Goal: Task Accomplishment & Management: Manage account settings

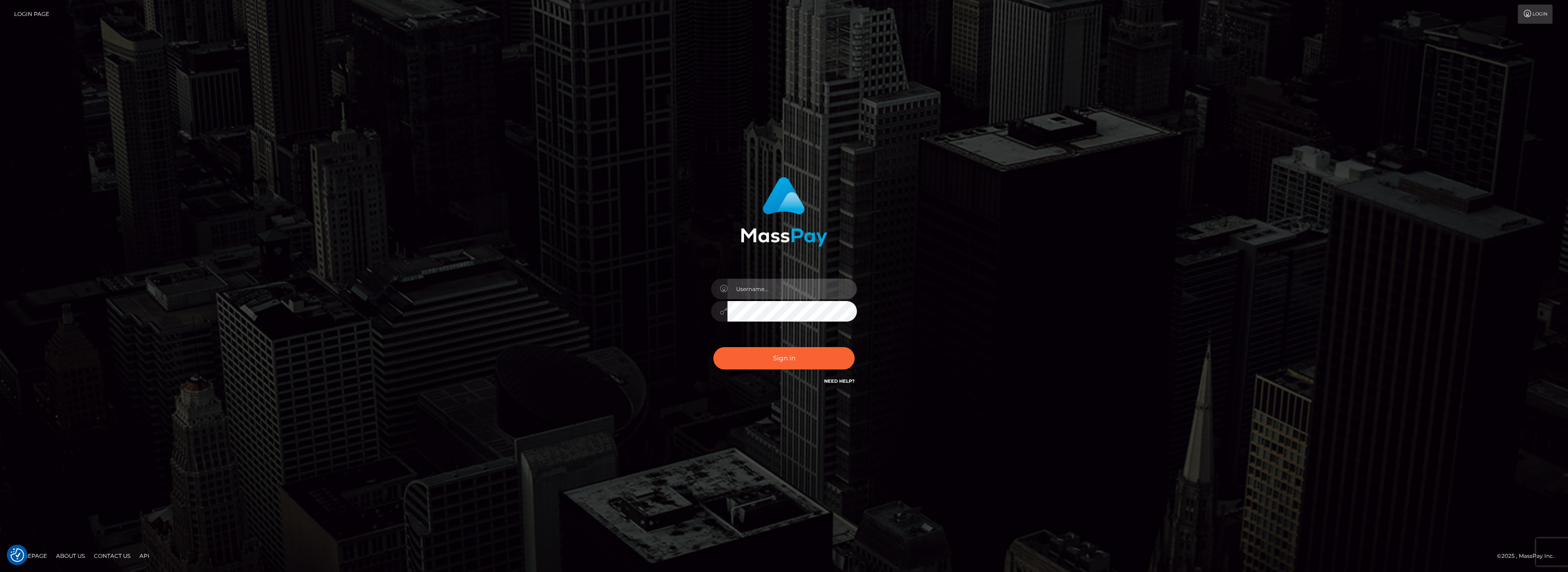
click at [759, 281] on input "text" at bounding box center [792, 289] width 130 height 21
type input "Aprilyn.Pevidal"
click at [713, 347] on button "Sign in" at bounding box center [784, 358] width 141 height 23
click at [761, 293] on input "text" at bounding box center [792, 289] width 130 height 21
type input "Aprilyn.Pevidal"
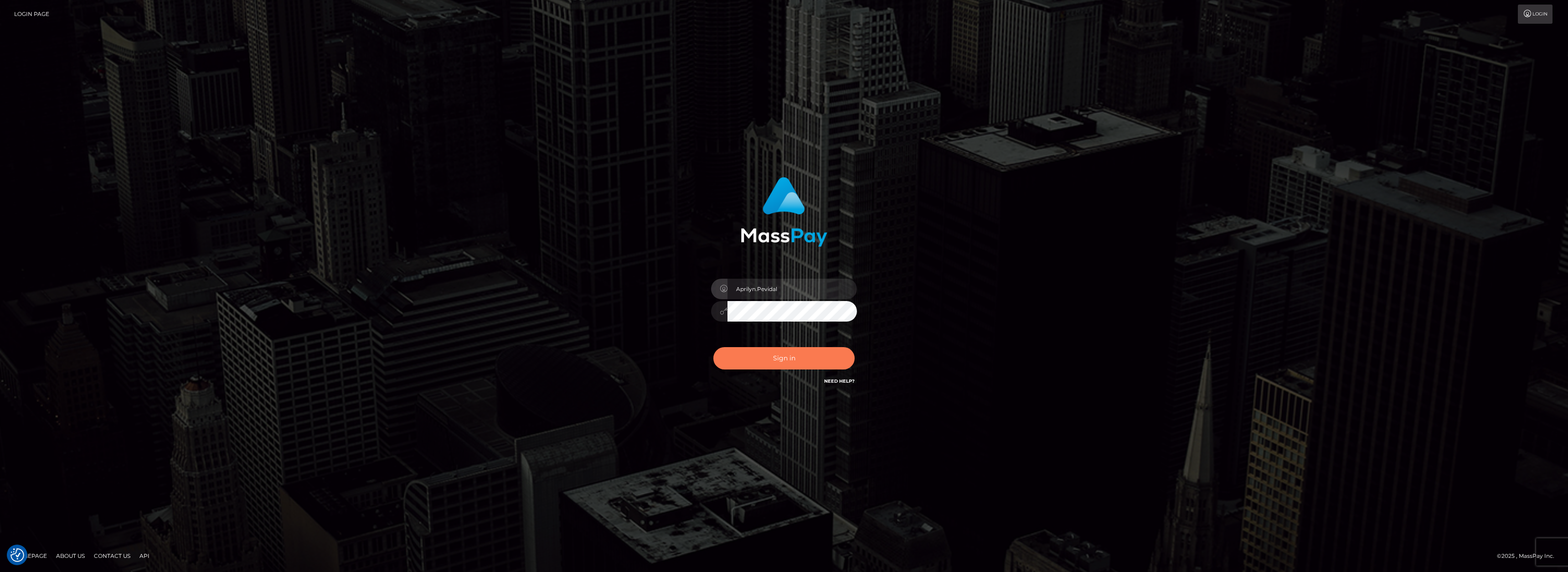
click at [786, 357] on button "Sign in" at bounding box center [784, 358] width 141 height 23
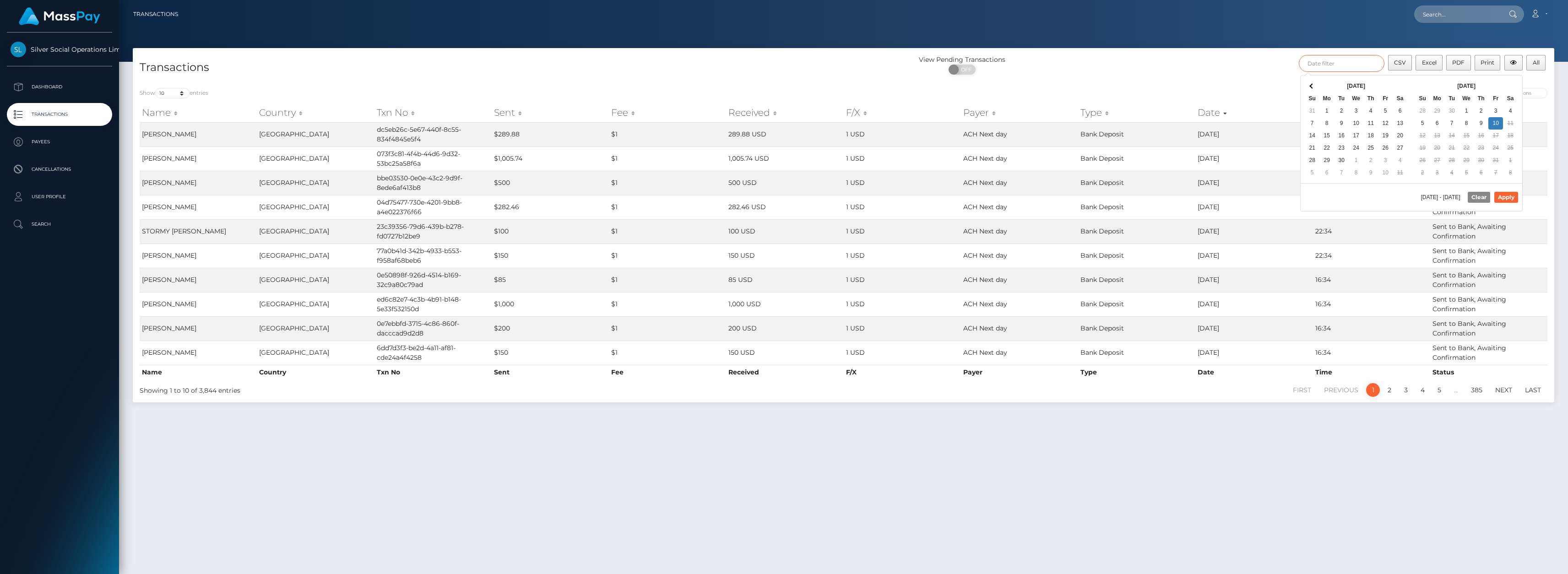
click at [1352, 64] on input "text" at bounding box center [1341, 64] width 86 height 17
click at [1509, 197] on button "Apply" at bounding box center [1506, 197] width 24 height 11
click at [1402, 64] on span "CSV" at bounding box center [1399, 62] width 12 height 7
click at [1364, 64] on input "10/01/2025 - 10/10/2025" at bounding box center [1341, 64] width 86 height 17
click at [1506, 197] on button "Apply" at bounding box center [1506, 197] width 24 height 11
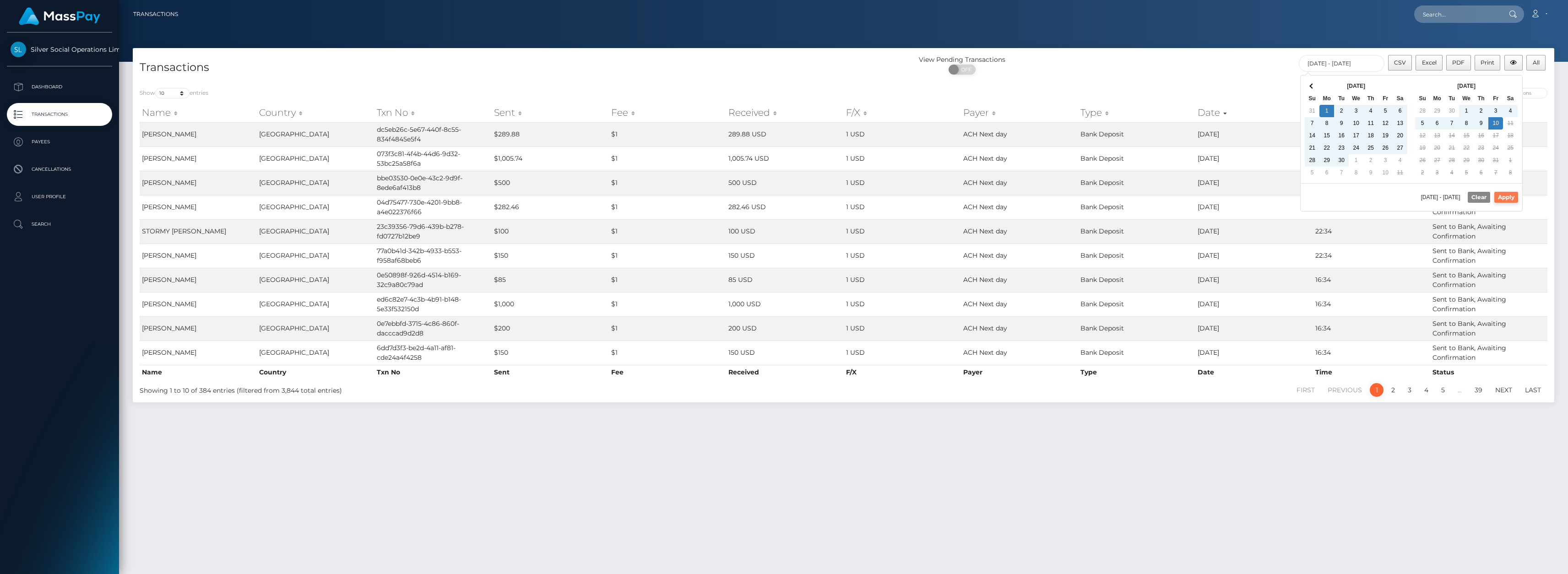
type input "09/01/2025 - 10/10/2025"
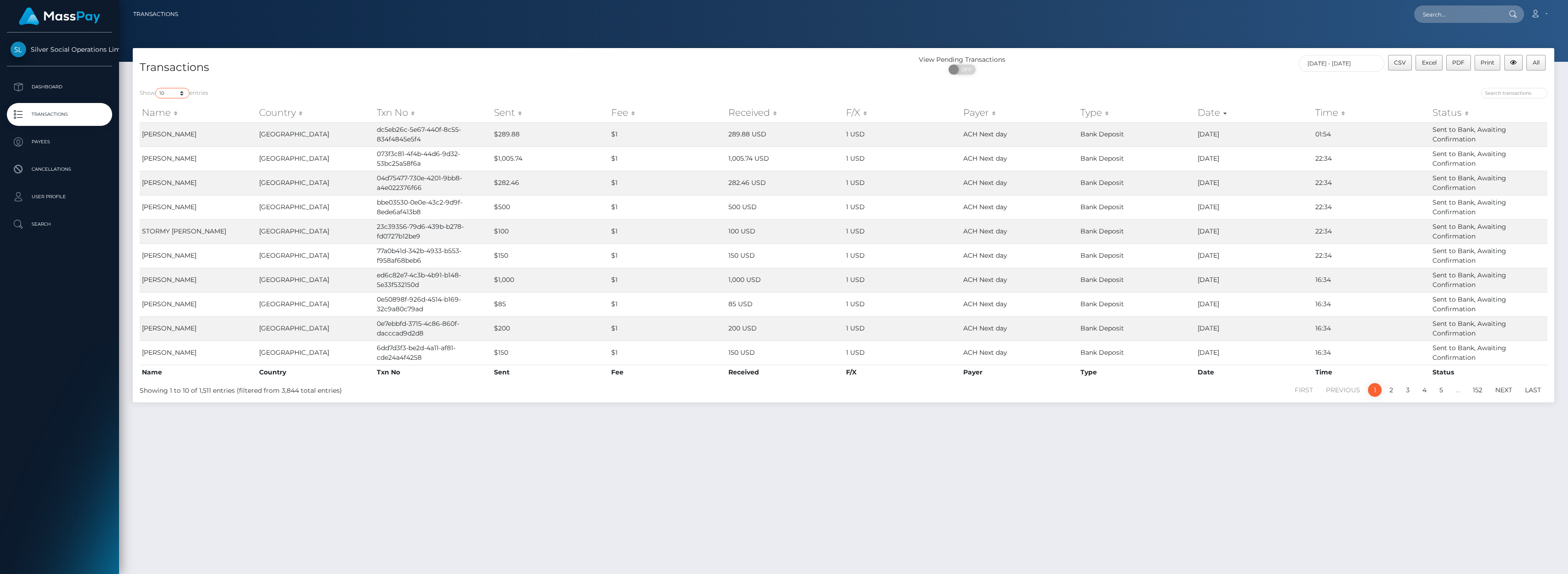
click at [180, 96] on select "10 25 50 100 250 500 1,000 3,500" at bounding box center [172, 93] width 34 height 10
select select "3500"
click at [156, 88] on select "10 25 50 100 250 500 1,000 3,500" at bounding box center [172, 93] width 34 height 10
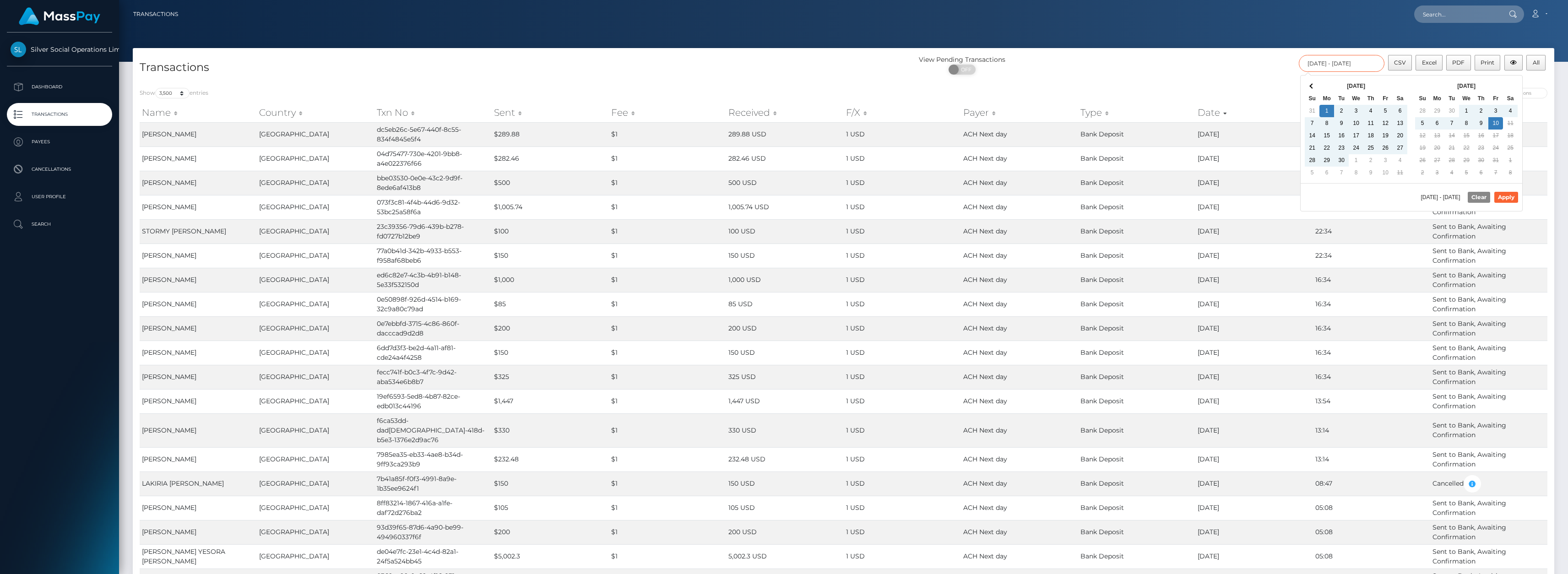
click at [1366, 68] on input "09/01/2025 - 10/10/2025" at bounding box center [1341, 64] width 86 height 17
click at [1509, 194] on button "Apply" at bounding box center [1506, 197] width 24 height 11
type input "[DATE] - [DATE]"
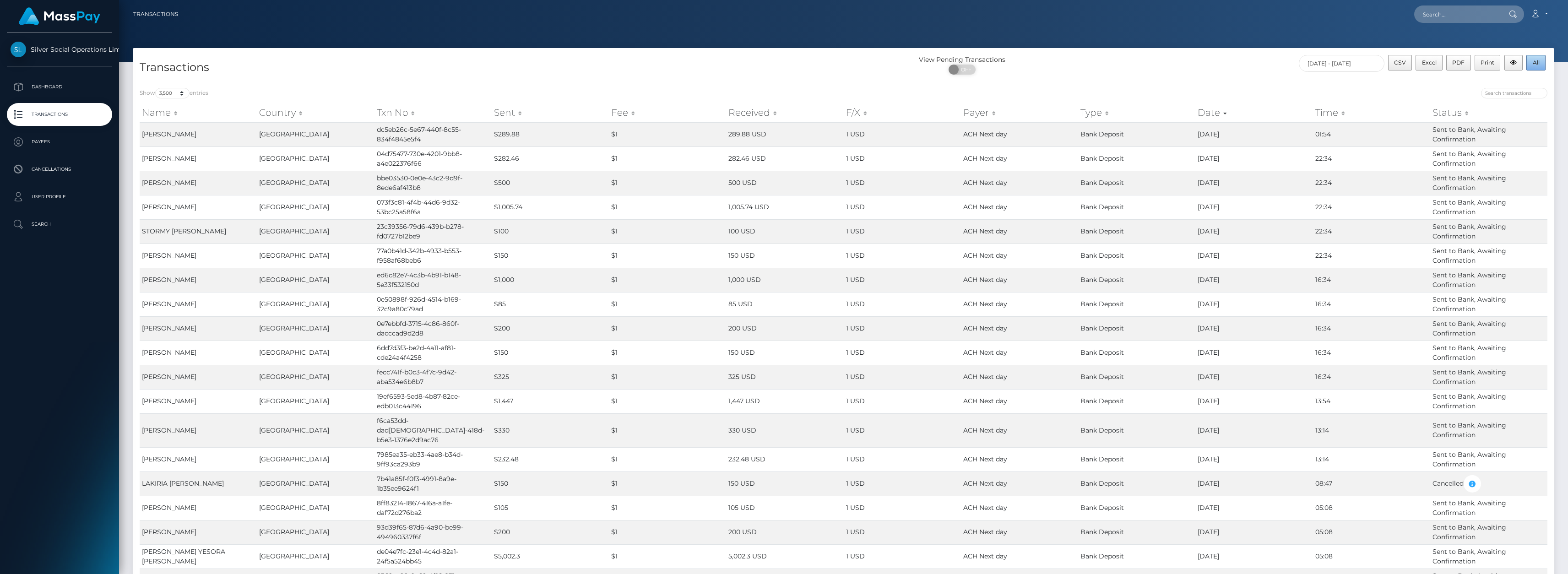
click at [1537, 65] on span "All" at bounding box center [1536, 62] width 7 height 7
click at [60, 89] on p "Dashboard" at bounding box center [59, 87] width 98 height 13
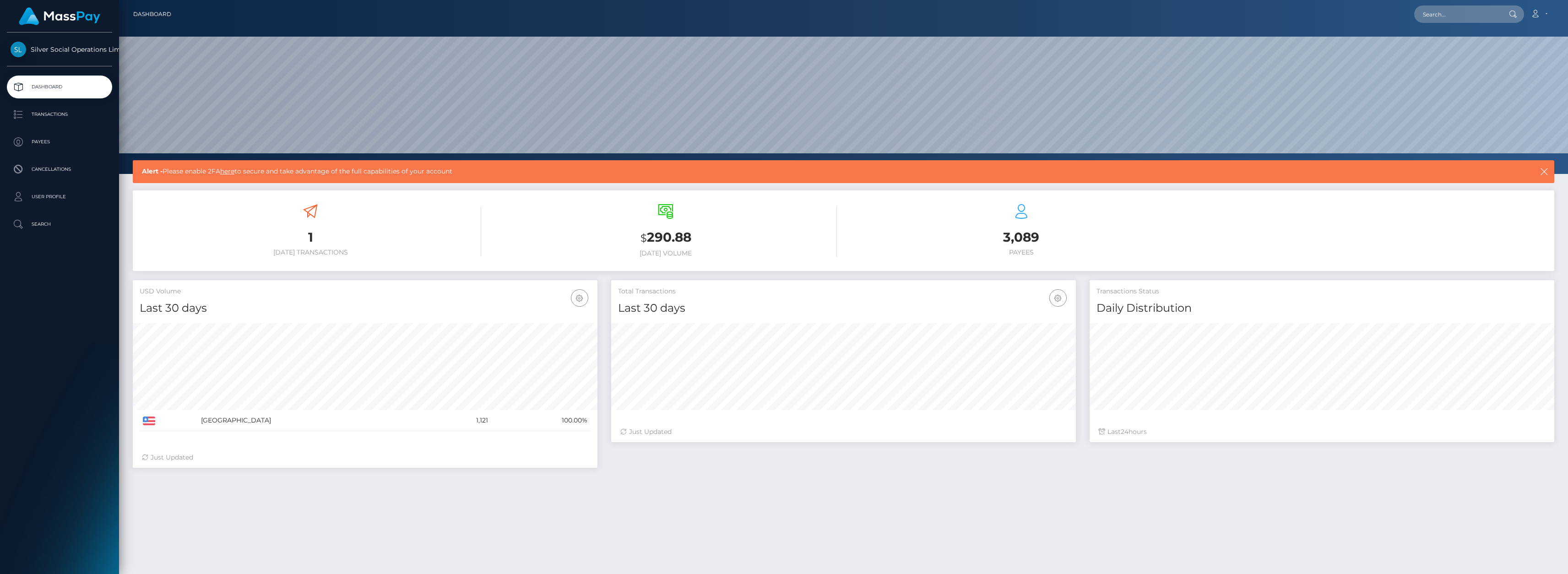
scroll to position [163, 465]
click at [46, 124] on link "Transactions" at bounding box center [59, 114] width 105 height 23
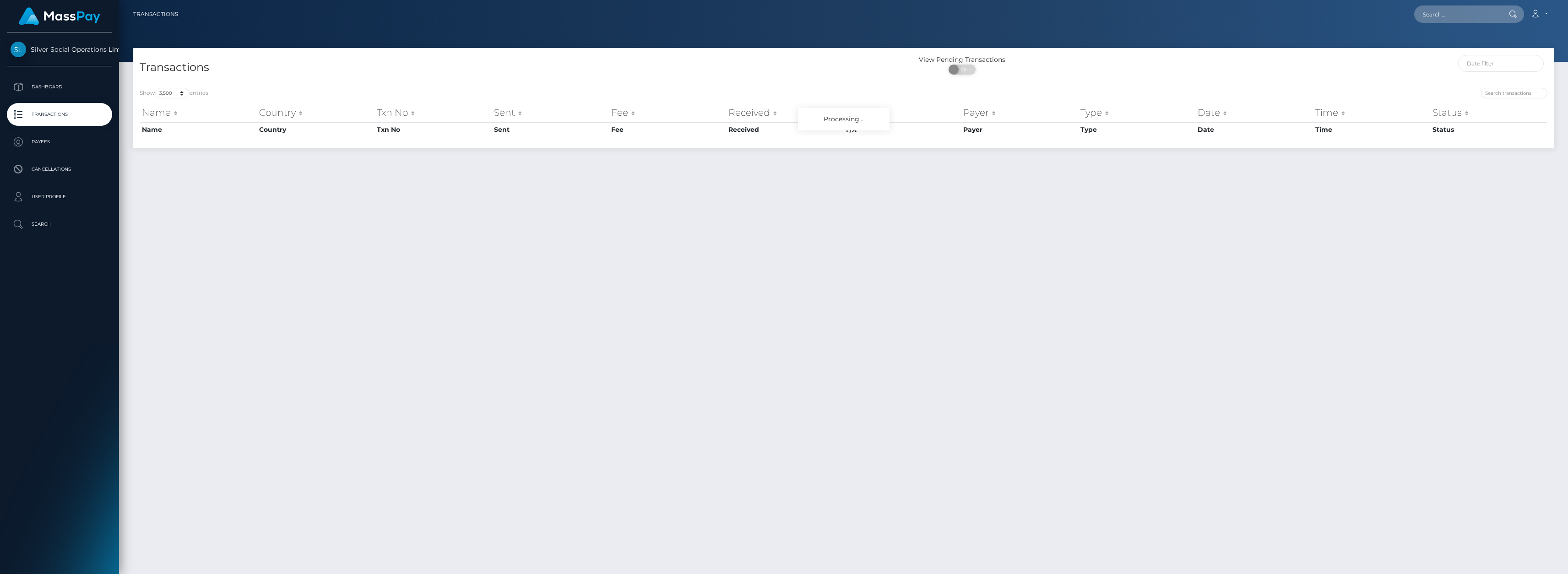
select select "3500"
click at [43, 224] on p "Search" at bounding box center [59, 224] width 98 height 13
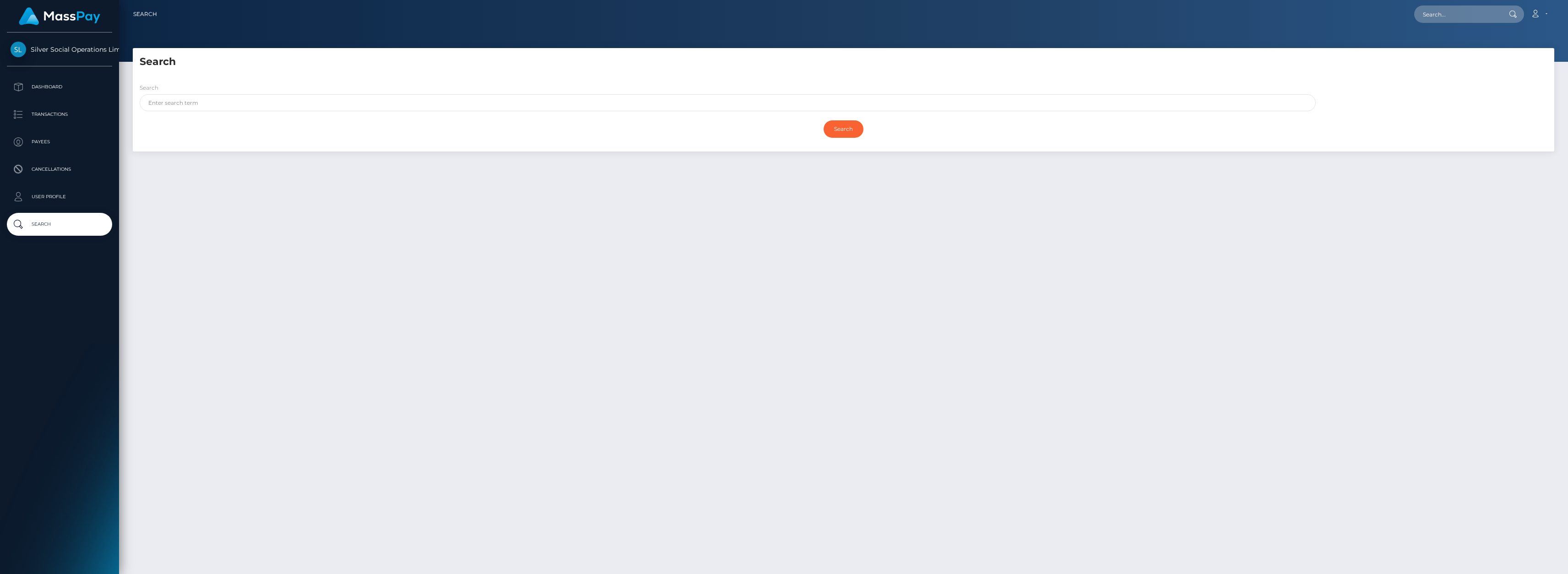
click at [229, 93] on div "Search" at bounding box center [727, 97] width 1176 height 28
click at [216, 103] on input "text" at bounding box center [727, 103] width 1176 height 17
type input "ledger"
click at [823, 120] on input "Search" at bounding box center [843, 129] width 40 height 17
click at [845, 134] on input "Search" at bounding box center [843, 129] width 40 height 17
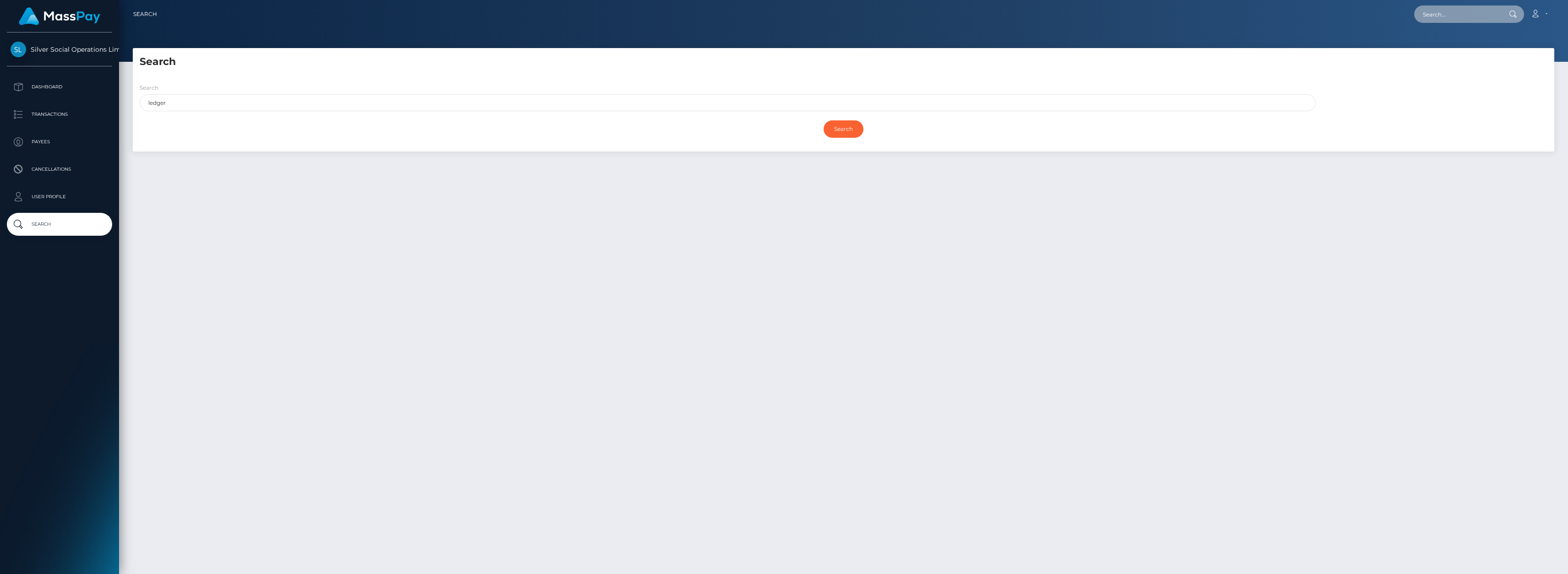
click at [1450, 22] on input "text" at bounding box center [1457, 14] width 86 height 17
type input "ledger"
click at [1511, 15] on icon at bounding box center [1512, 14] width 8 height 7
click at [1512, 15] on icon at bounding box center [1512, 14] width 8 height 7
click at [50, 83] on p "Dashboard" at bounding box center [59, 87] width 98 height 13
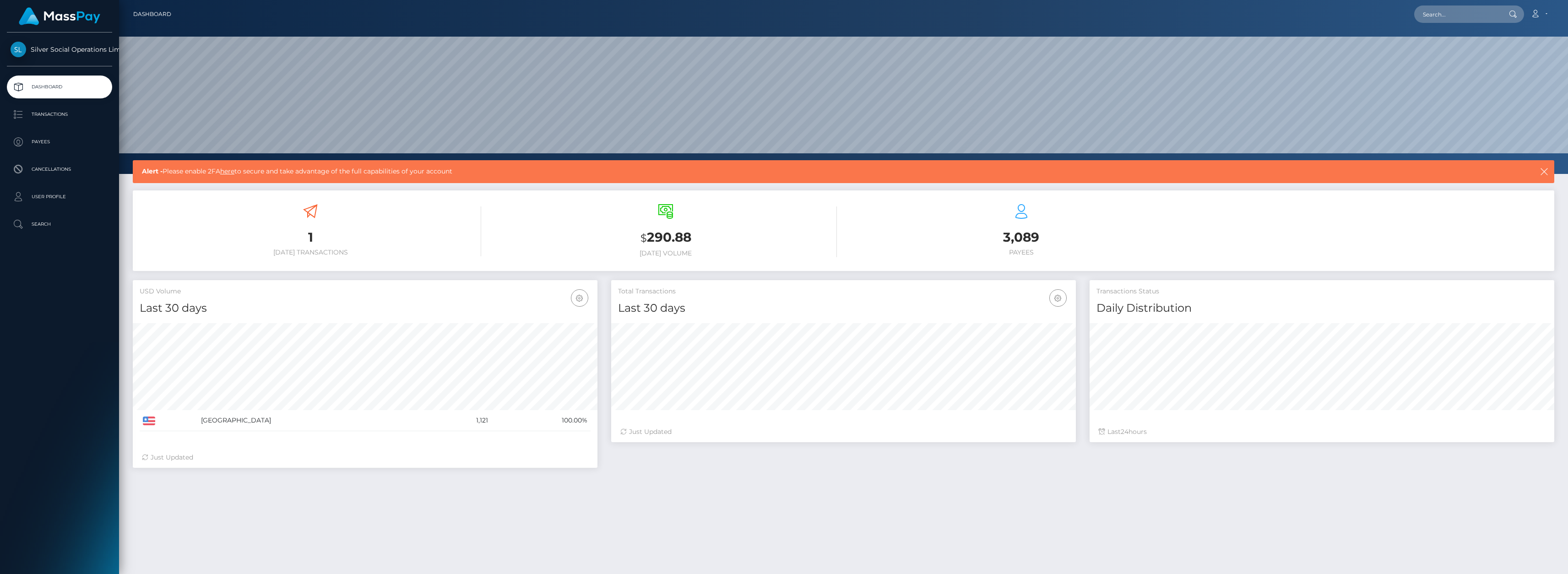
scroll to position [163, 465]
click at [315, 211] on icon at bounding box center [311, 212] width 15 height 15
click at [41, 49] on span "Silver Social Operations Limited" at bounding box center [59, 49] width 105 height 8
drag, startPoint x: 1540, startPoint y: 25, endPoint x: 1540, endPoint y: 18, distance: 7.0
click at [1540, 24] on nav "Dashboard Loading... Loading... Account Edit Profile" at bounding box center [844, 14] width 1449 height 28
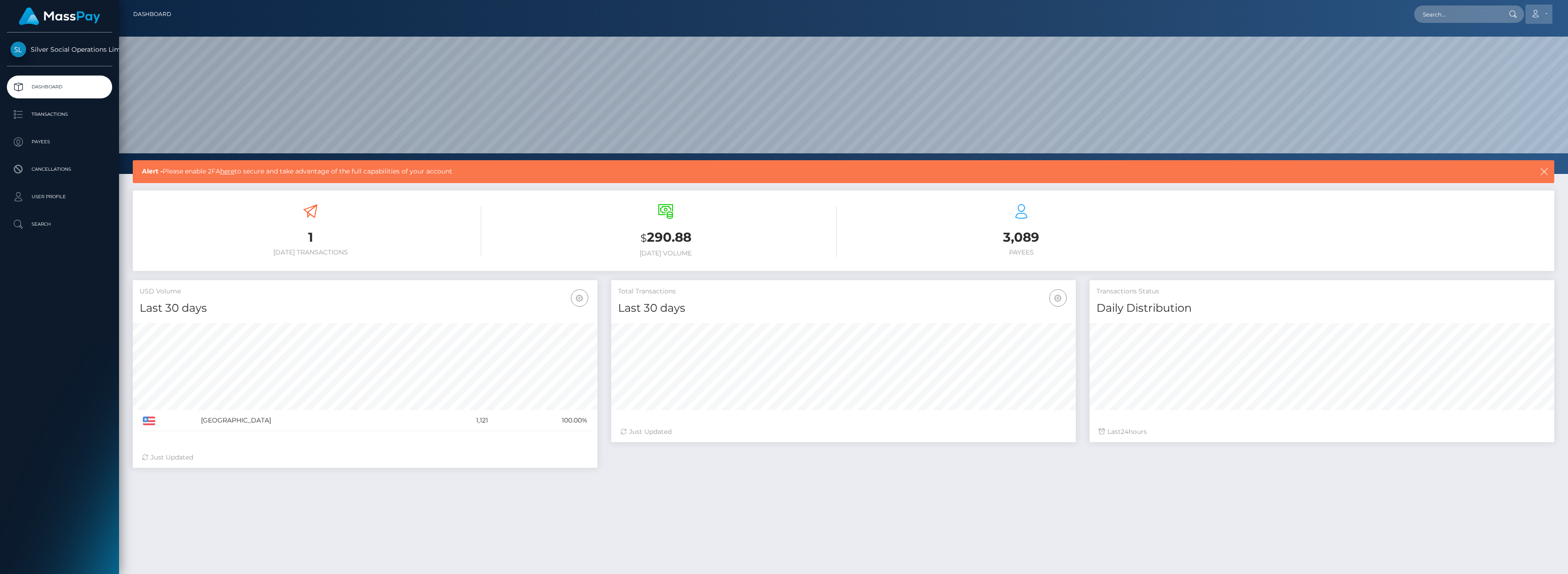
click at [1540, 15] on icon at bounding box center [1535, 13] width 10 height 7
click at [1454, 18] on input "text" at bounding box center [1457, 14] width 86 height 17
drag, startPoint x: 1455, startPoint y: 13, endPoint x: 1317, endPoint y: 9, distance: 138.1
click at [1327, 10] on div "ledger Loading... Loading... Account Edit Profile Logout" at bounding box center [866, 13] width 1375 height 19
type input "statement"
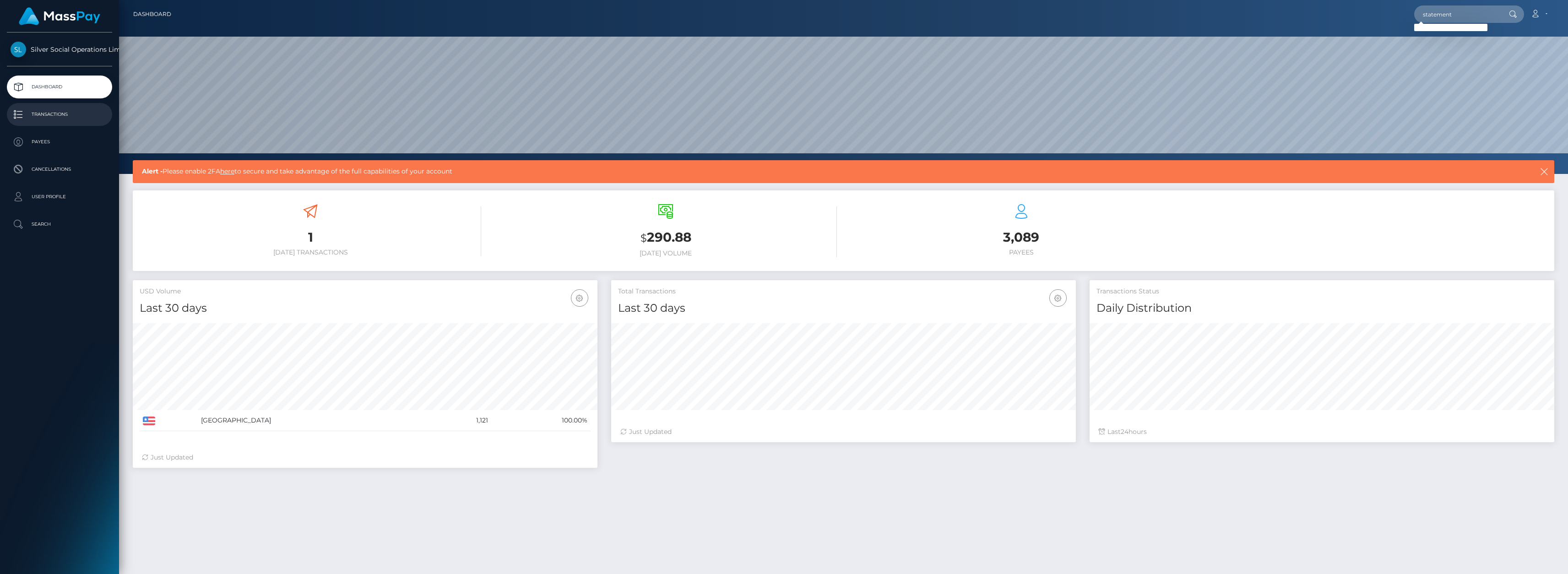
click at [59, 113] on p "Transactions" at bounding box center [59, 114] width 98 height 13
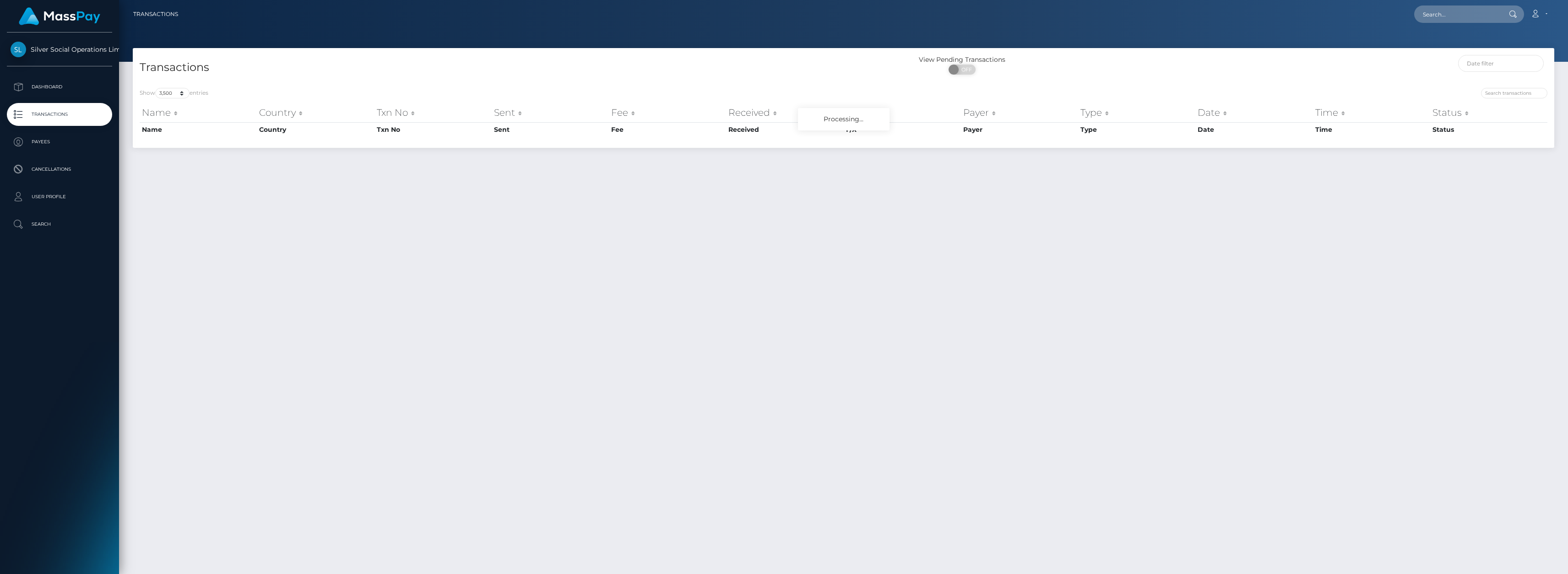
select select "3500"
click at [47, 146] on p "Payees" at bounding box center [59, 142] width 98 height 13
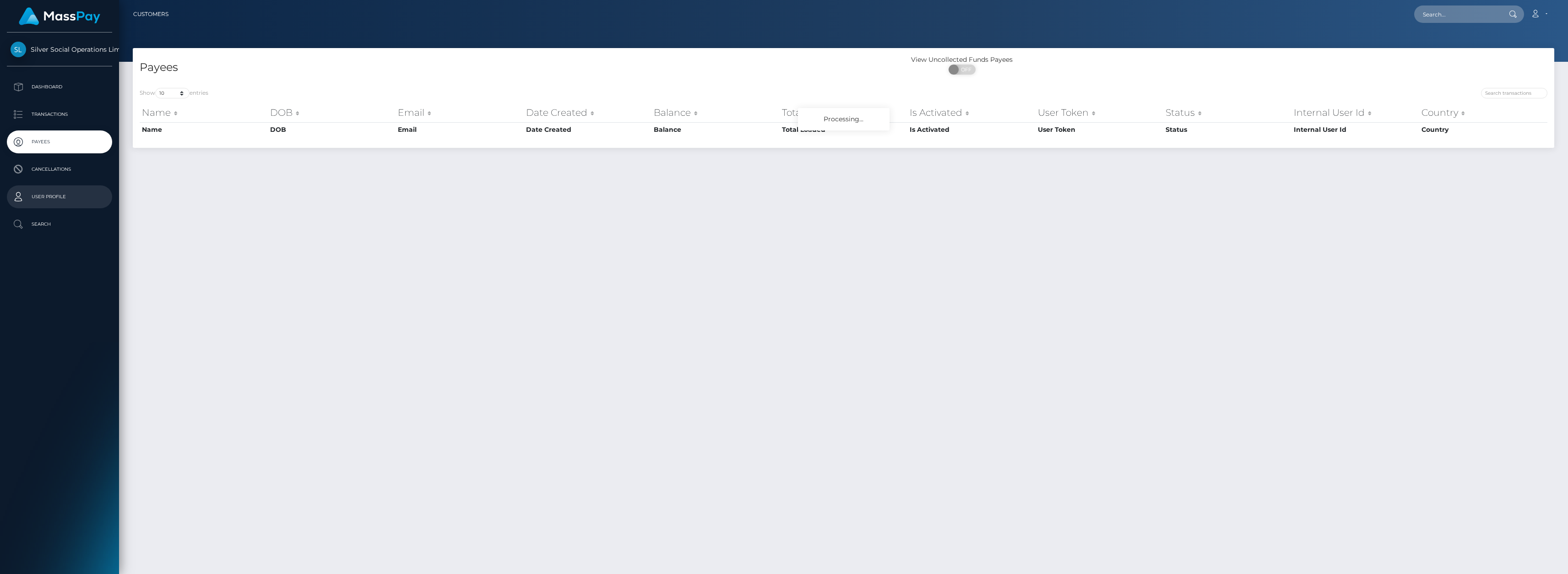
click at [50, 196] on p "User Profile" at bounding box center [59, 197] width 98 height 13
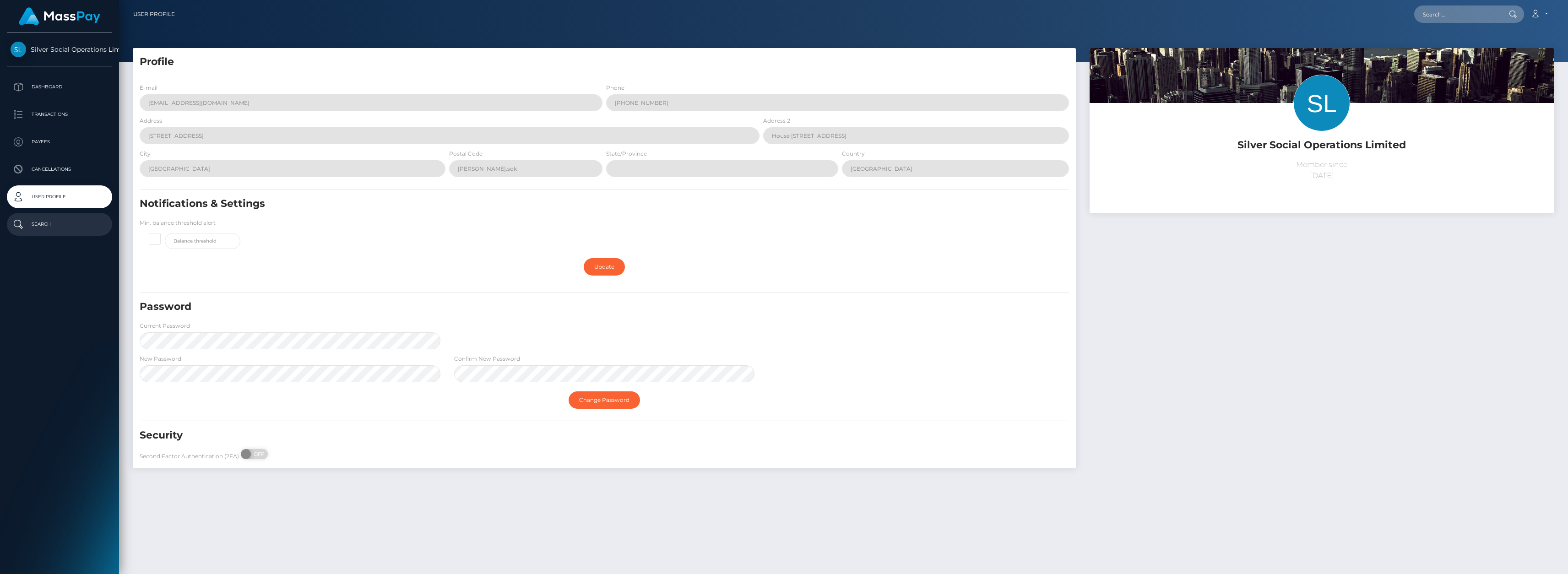
click at [50, 226] on p "Search" at bounding box center [59, 224] width 98 height 13
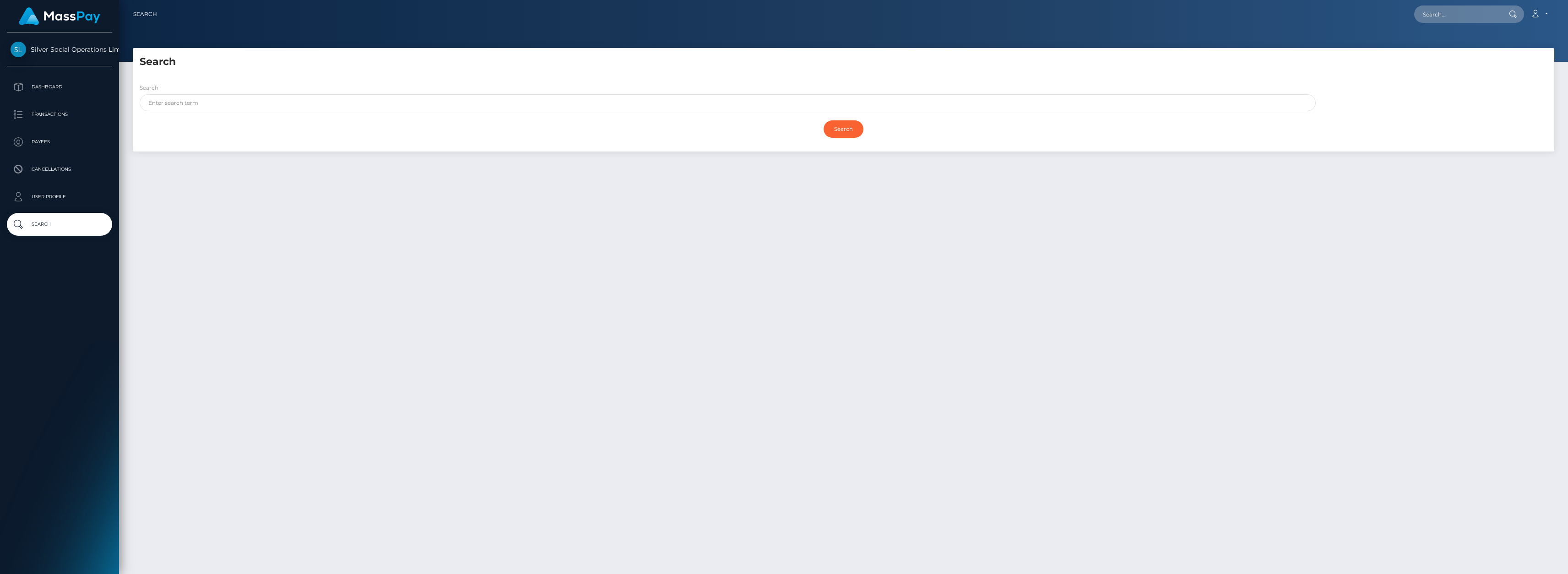
click at [21, 50] on span "Silver Social Operations Limited" at bounding box center [59, 49] width 105 height 8
click at [98, 52] on span "Silver Social Operations Limited" at bounding box center [59, 49] width 105 height 8
click at [149, 12] on link "Search" at bounding box center [145, 13] width 24 height 19
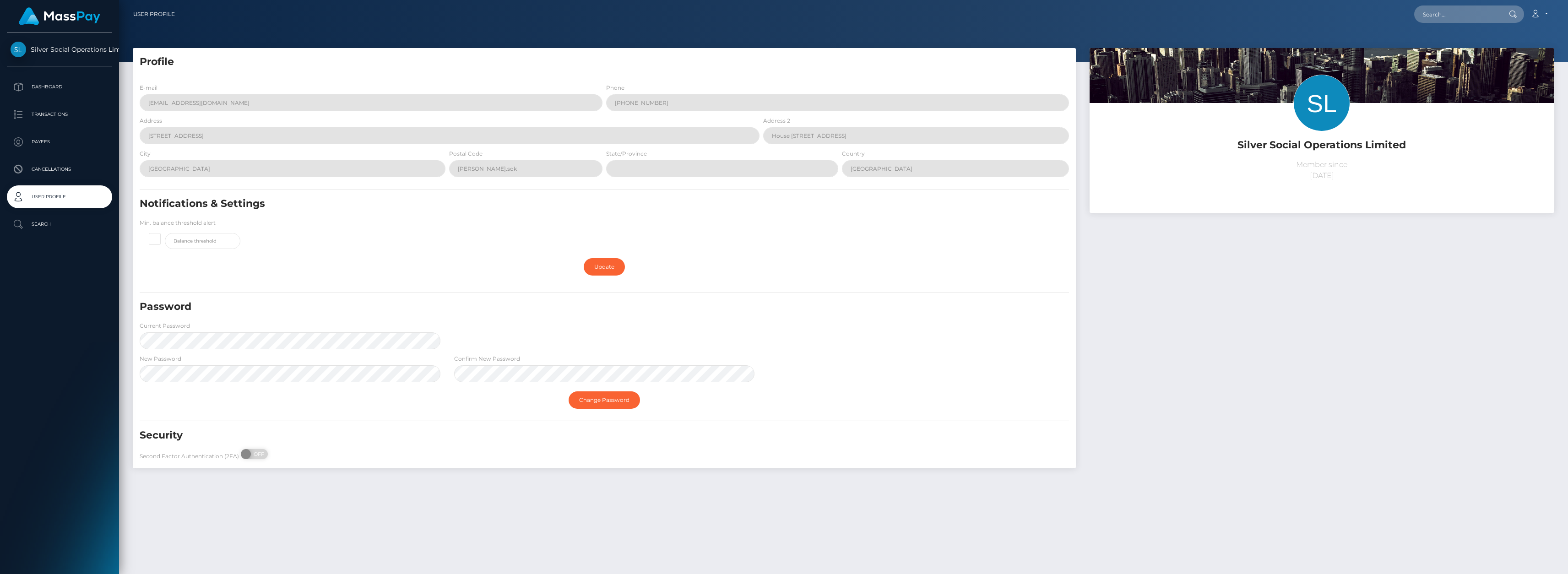
click at [152, 13] on link "User Profile" at bounding box center [154, 13] width 42 height 19
click at [39, 224] on p "Search" at bounding box center [59, 224] width 98 height 13
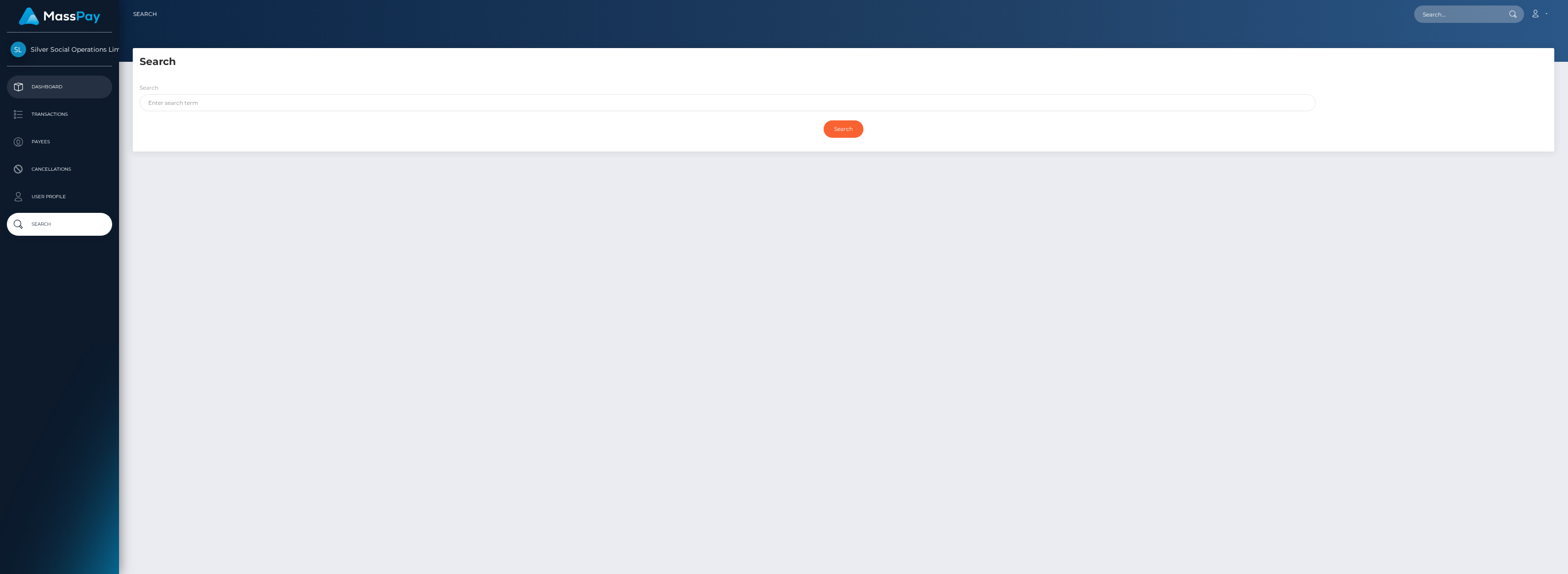
click at [45, 83] on p "Dashboard" at bounding box center [59, 87] width 98 height 13
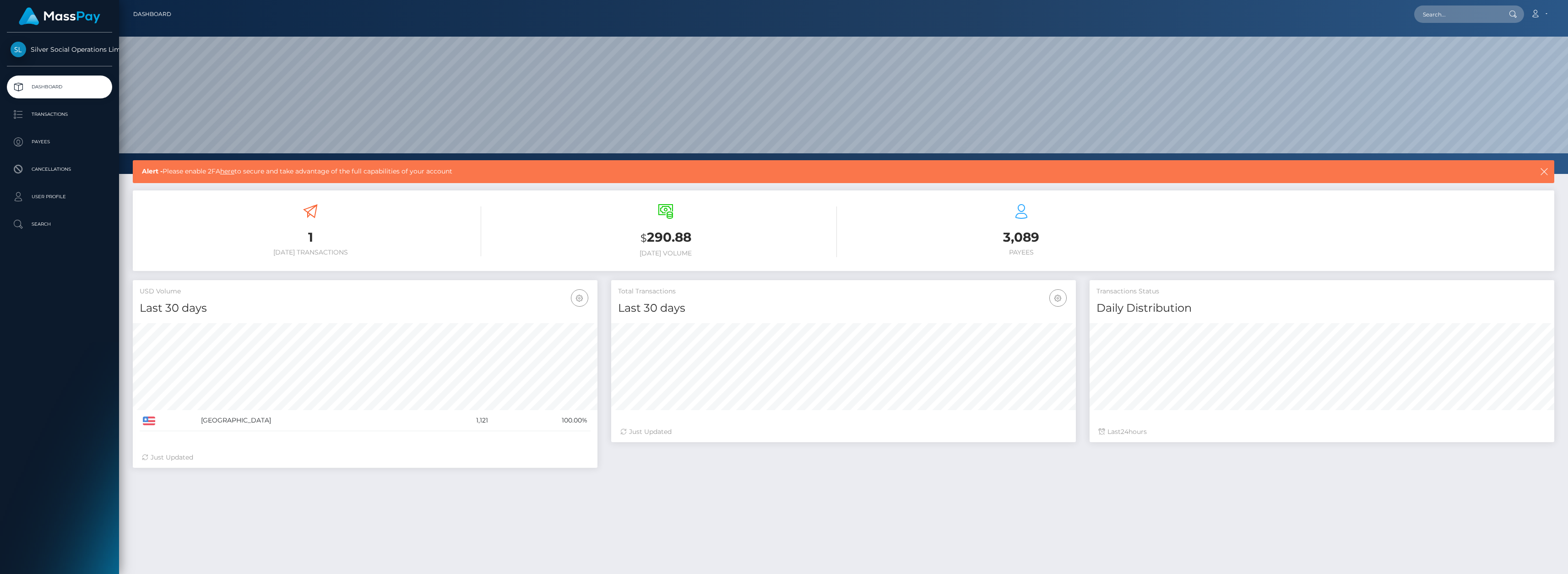
scroll to position [163, 465]
click at [313, 216] on icon at bounding box center [311, 212] width 15 height 15
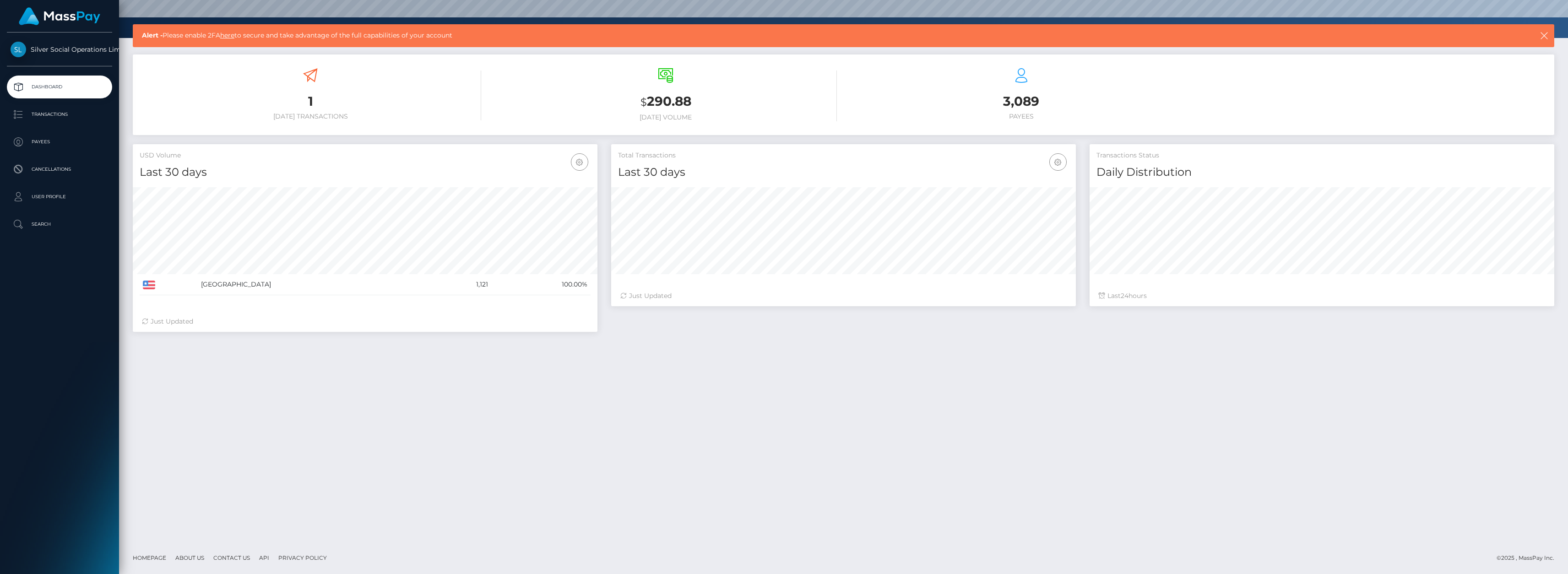
scroll to position [0, 0]
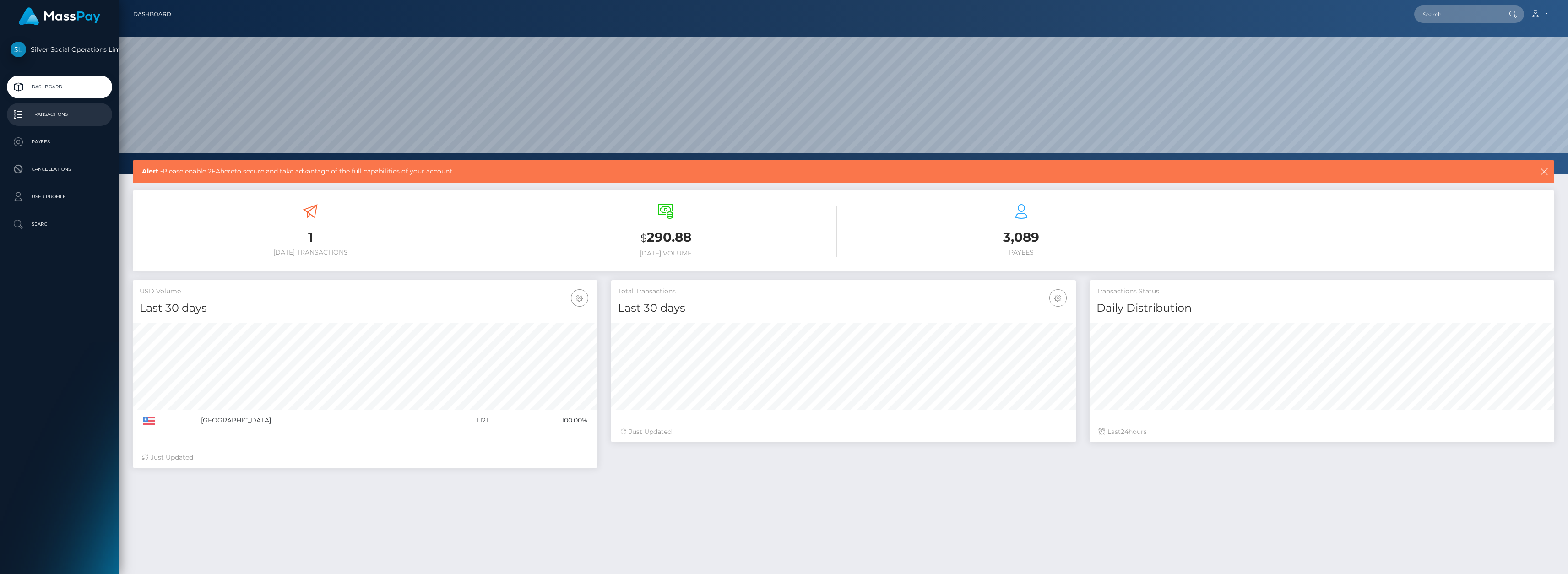
click at [45, 114] on p "Transactions" at bounding box center [59, 114] width 98 height 13
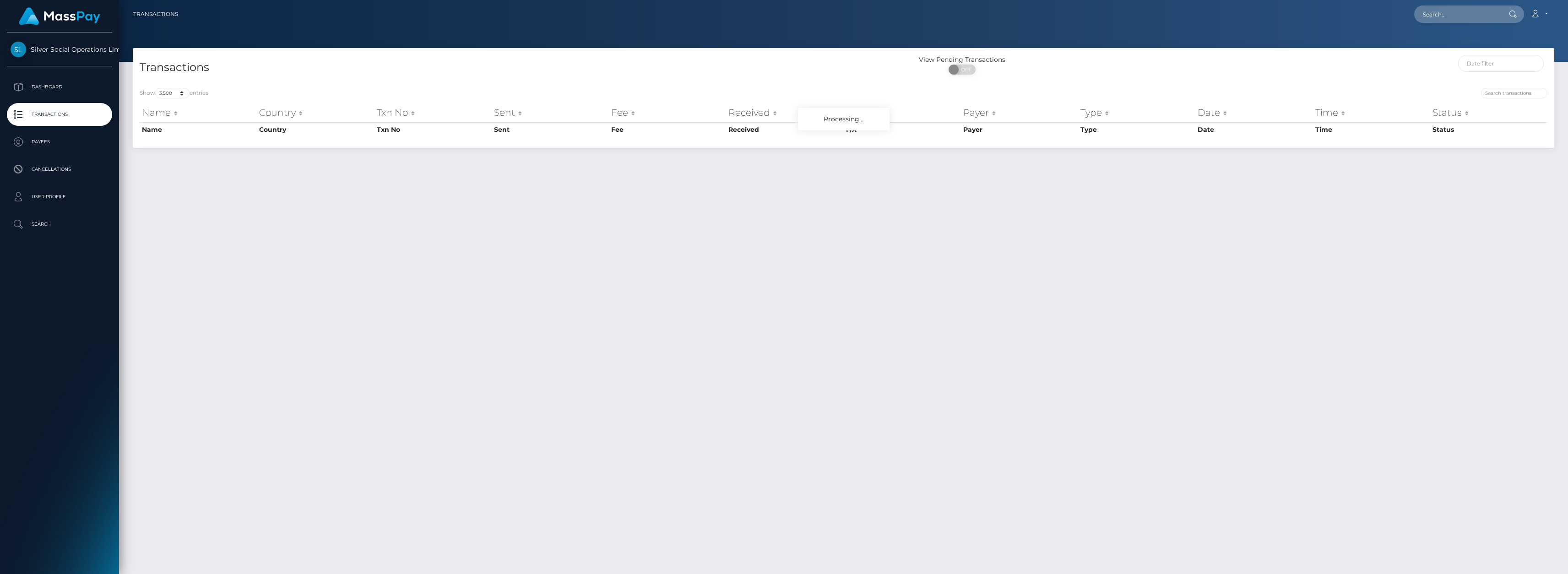
select select "3500"
click at [37, 138] on p "Payees" at bounding box center [59, 142] width 98 height 13
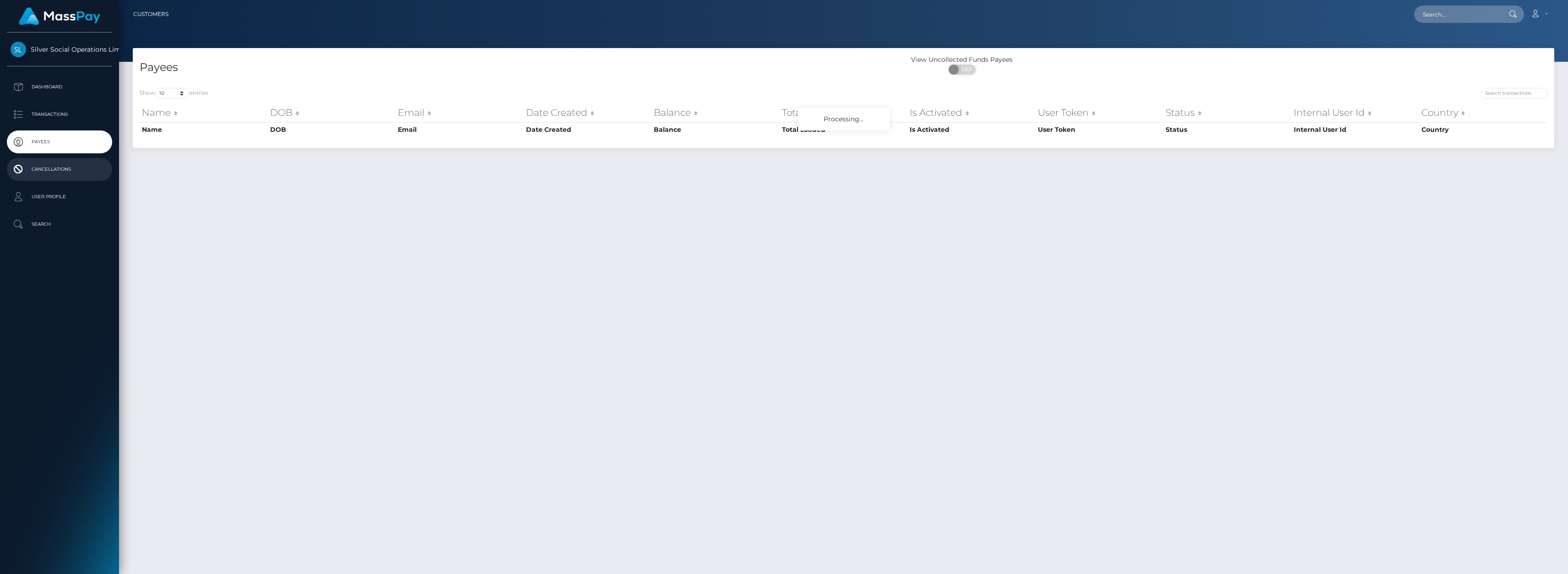
click at [49, 167] on p "Cancellations" at bounding box center [59, 169] width 98 height 13
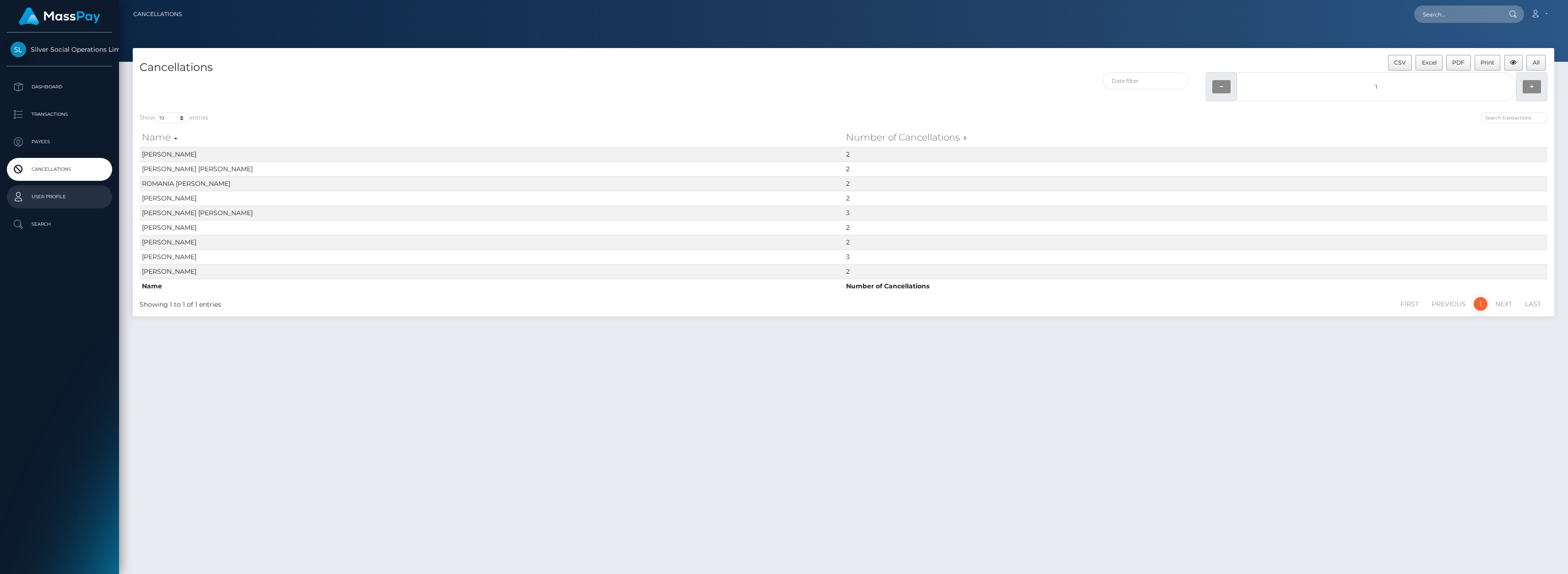
click at [55, 190] on p "User Profile" at bounding box center [59, 197] width 98 height 13
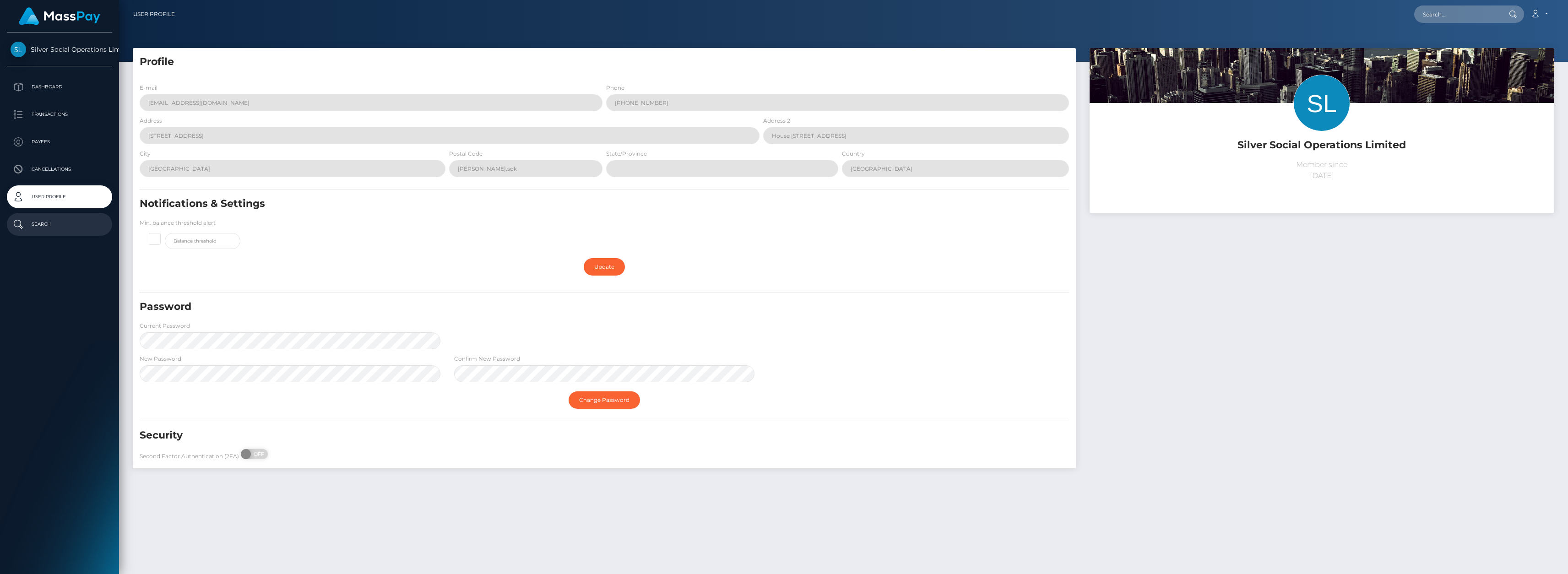
click at [53, 219] on p "Search" at bounding box center [59, 224] width 98 height 13
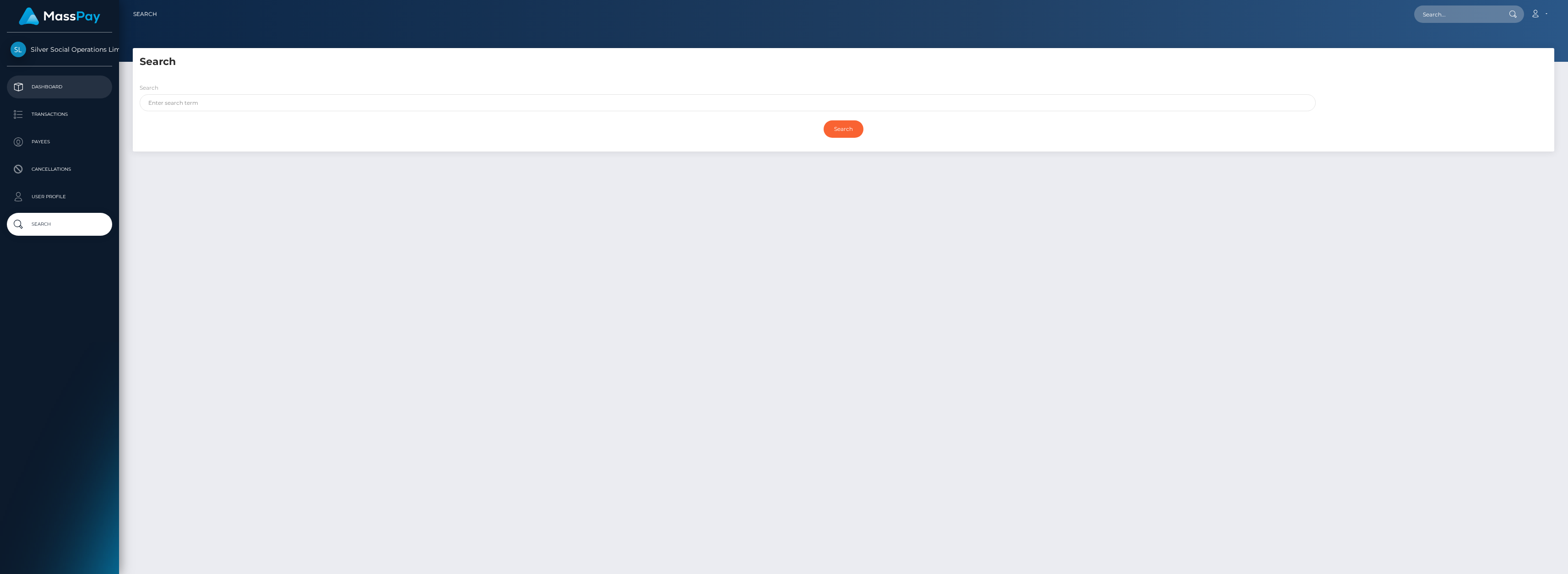
click at [45, 88] on p "Dashboard" at bounding box center [59, 87] width 98 height 13
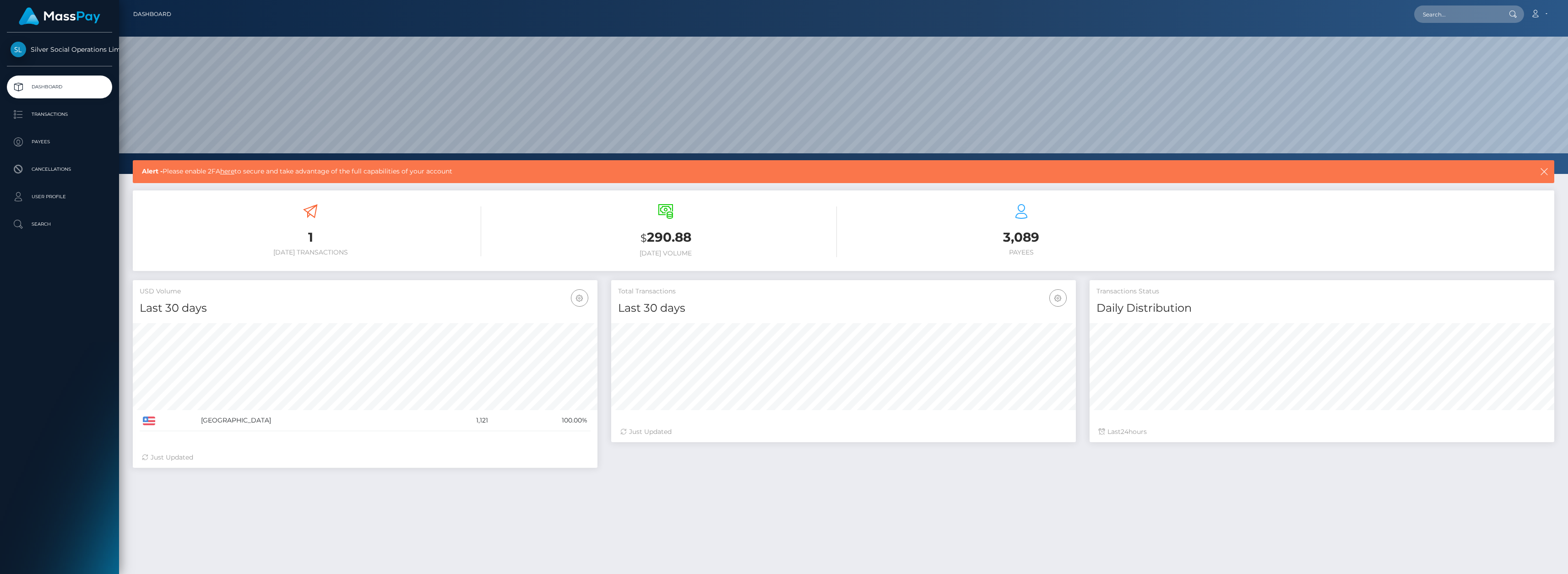
scroll to position [163, 465]
click at [1520, 17] on div at bounding box center [1512, 14] width 24 height 17
click at [1544, 14] on link "Account" at bounding box center [1539, 13] width 27 height 19
click at [1507, 39] on link "Edit Profile" at bounding box center [1517, 40] width 73 height 17
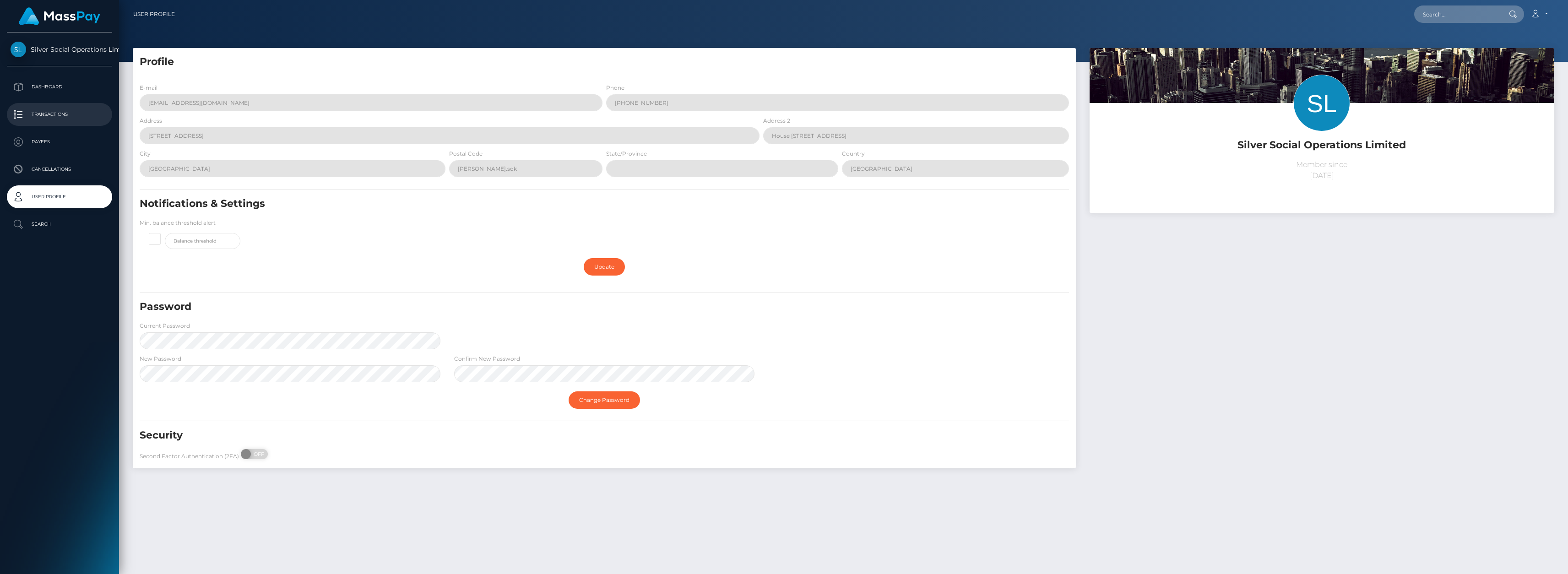
click at [54, 116] on p "Transactions" at bounding box center [59, 114] width 98 height 13
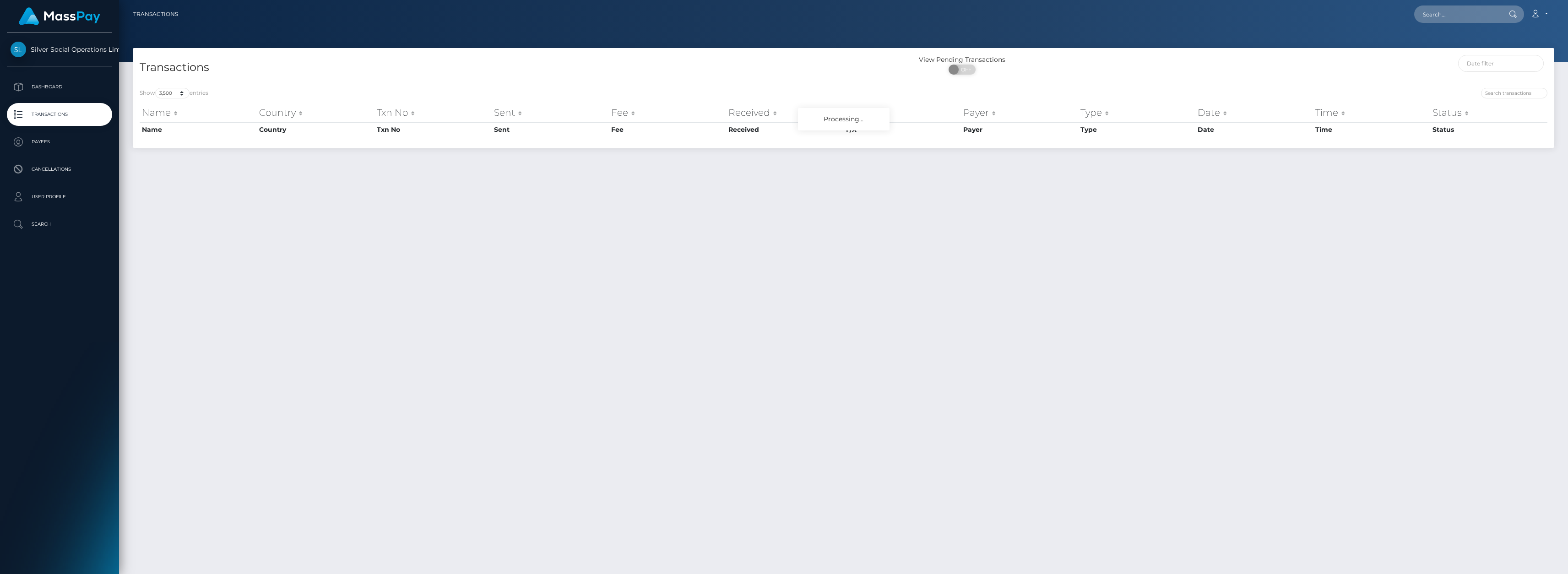
select select "3500"
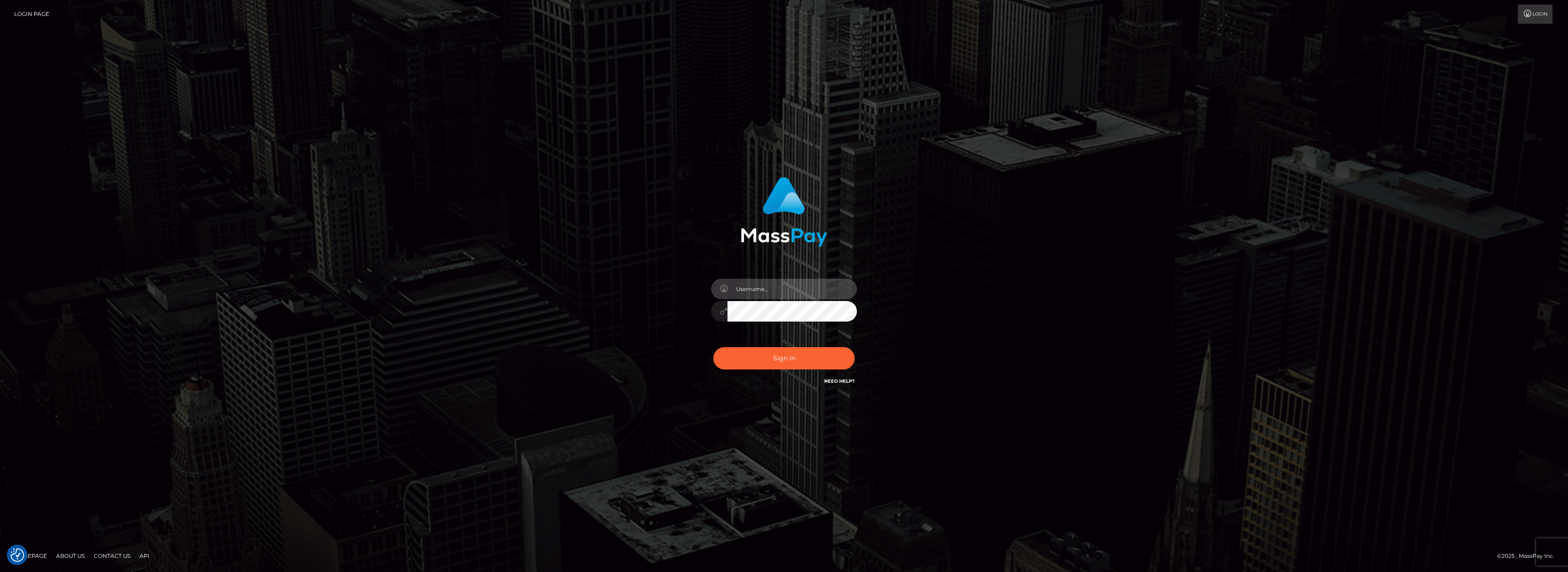
click at [774, 297] on input "text" at bounding box center [792, 289] width 130 height 21
type input "Aprilyn.Pevidal"
click at [713, 347] on button "Sign in" at bounding box center [784, 358] width 141 height 23
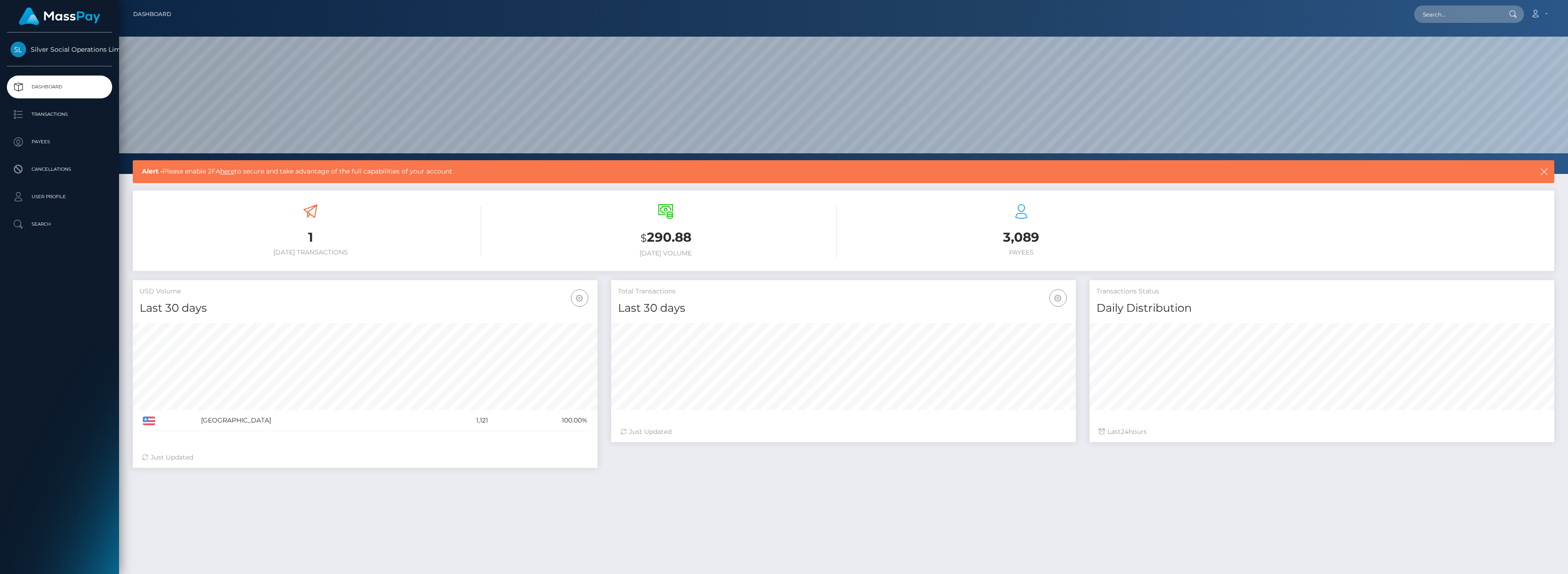
scroll to position [163, 465]
click at [232, 172] on link "here" at bounding box center [227, 171] width 14 height 8
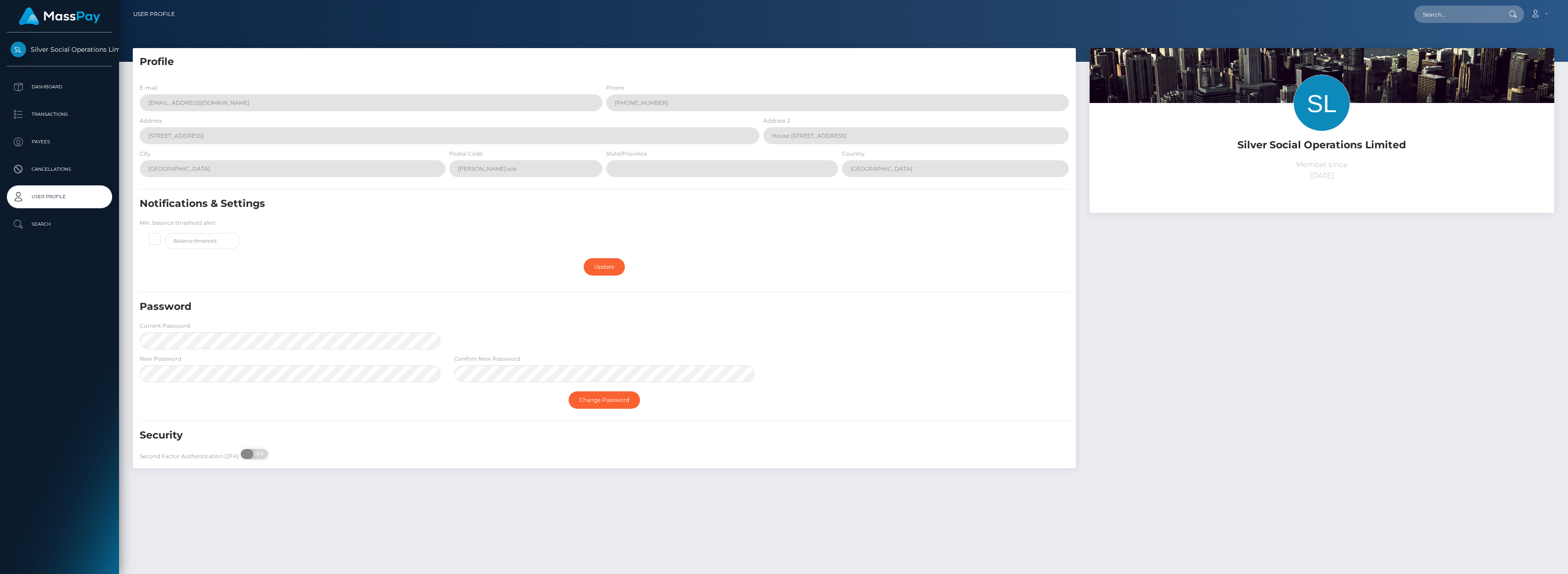
click at [252, 456] on span "OFF" at bounding box center [257, 454] width 23 height 10
checkbox input "true"
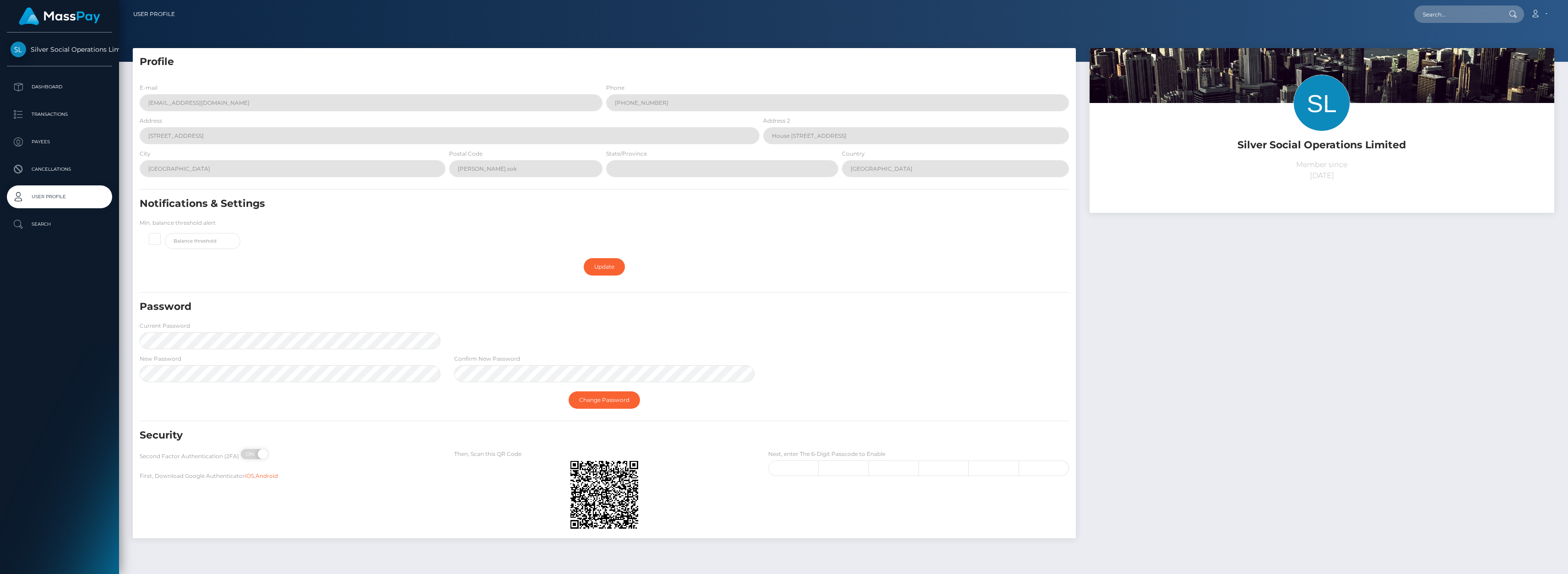
click at [809, 458] on label "Next, enter The 6-Digit Passcode to Enable" at bounding box center [827, 454] width 117 height 8
click at [802, 471] on input "text" at bounding box center [793, 468] width 50 height 15
type input "8"
type input "6"
type input "2"
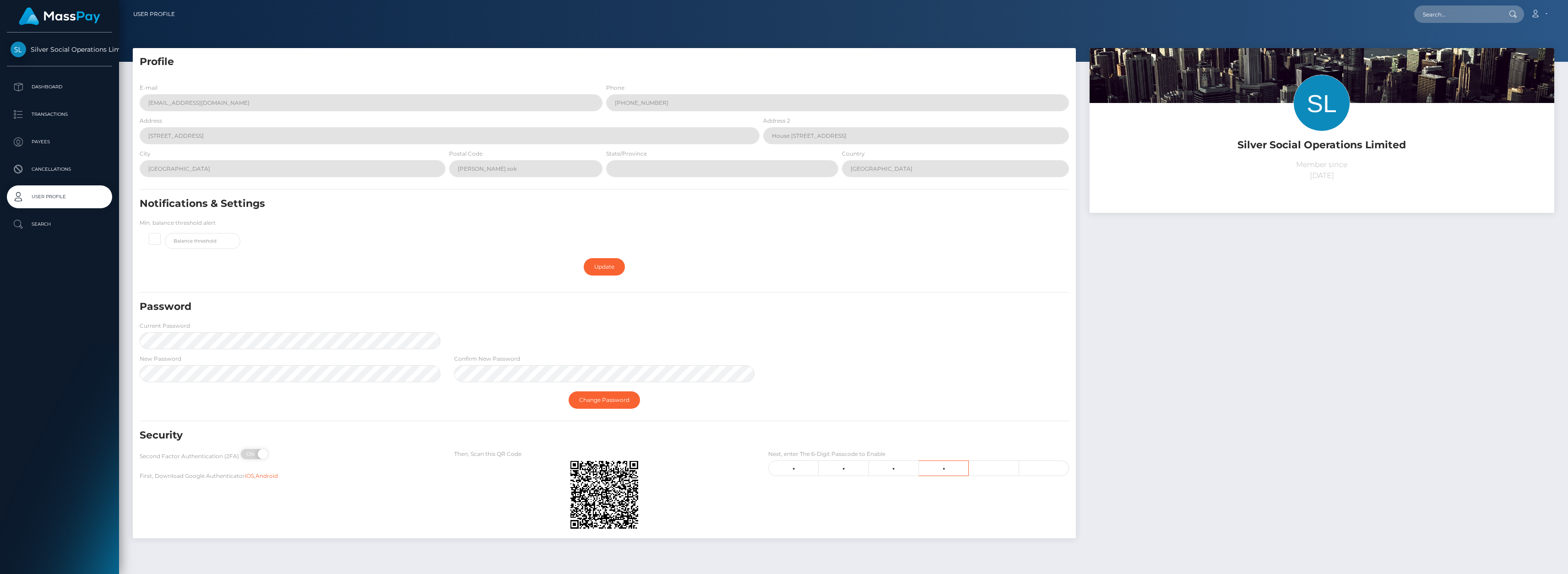
type input "3"
type input "6"
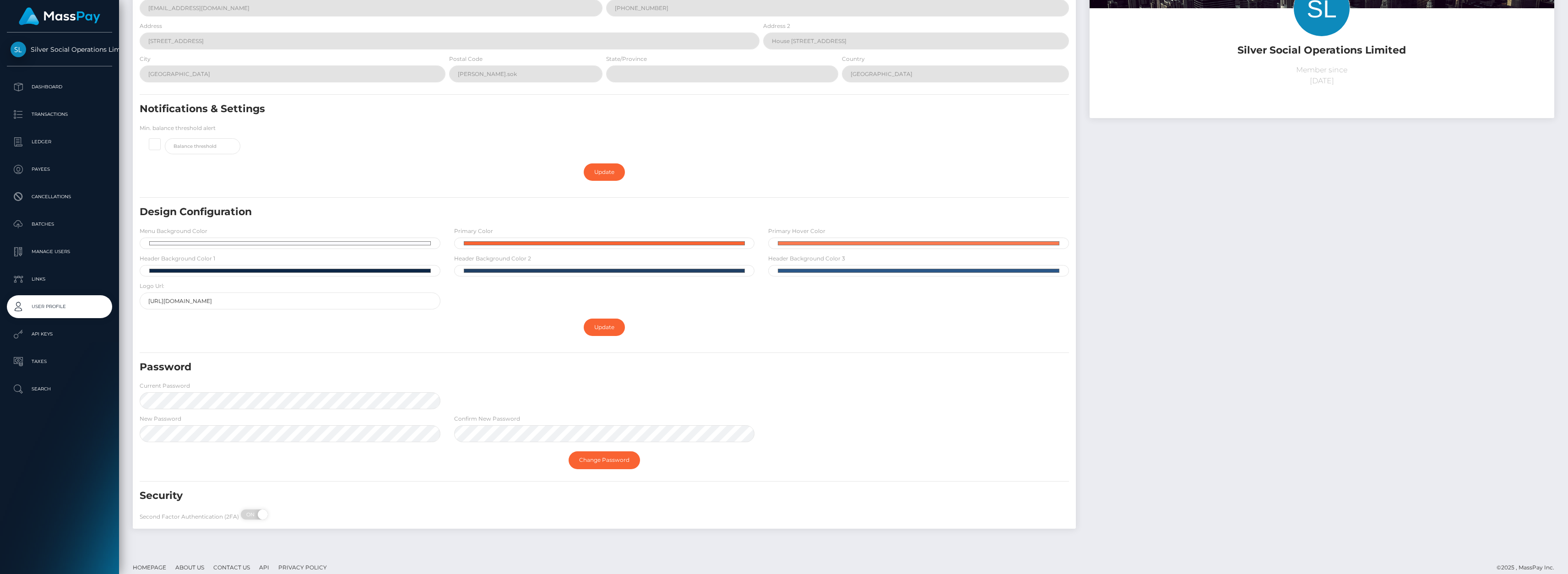
scroll to position [105, 0]
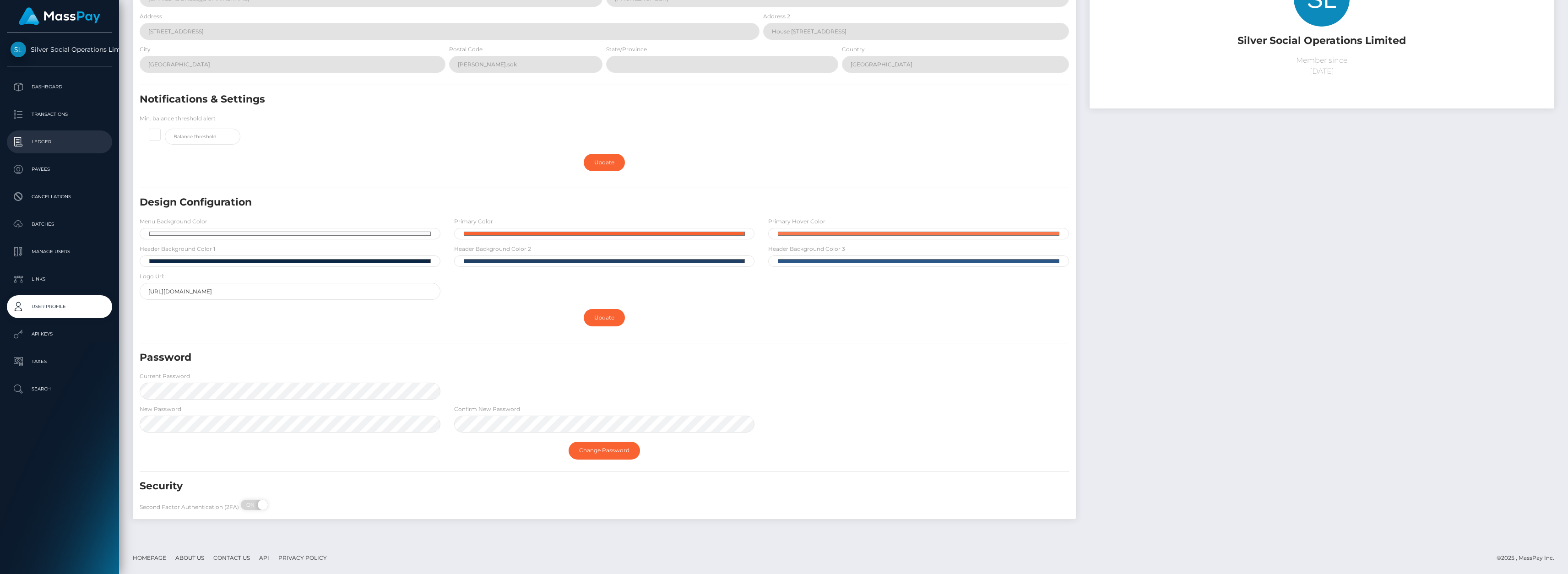
click at [48, 146] on p "Ledger" at bounding box center [59, 142] width 98 height 13
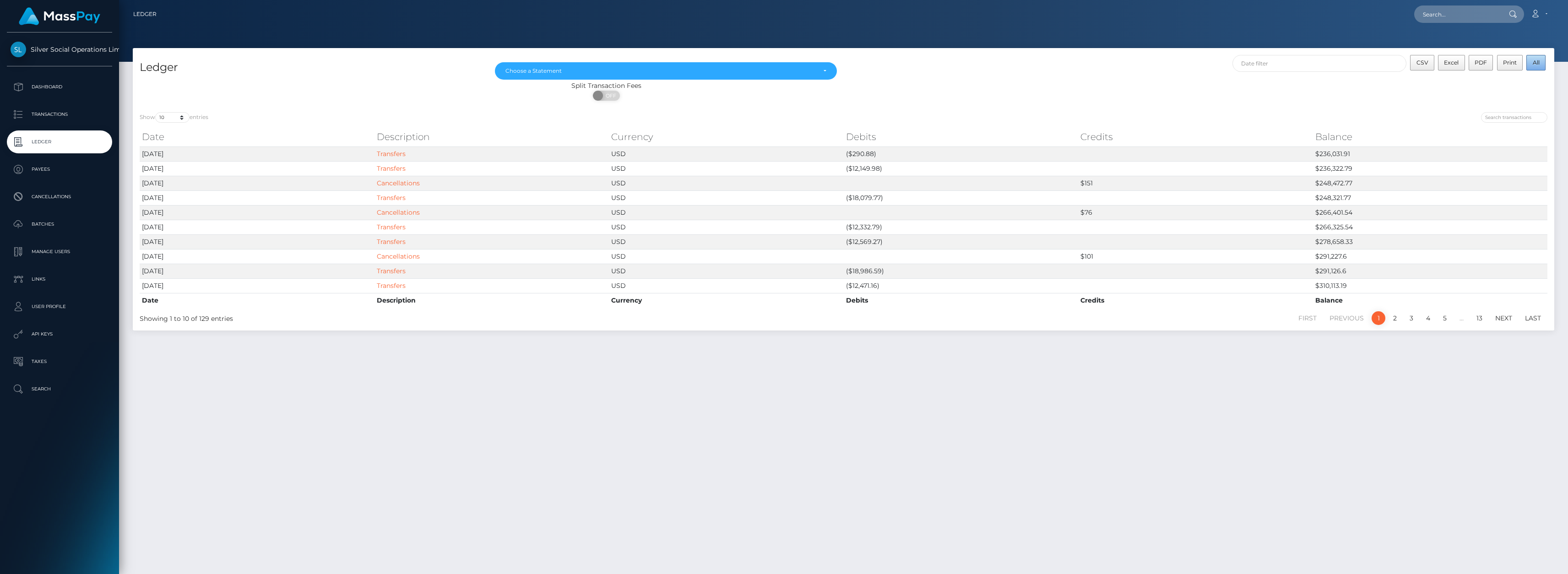
click at [1534, 64] on span "All" at bounding box center [1536, 62] width 7 height 7
click at [736, 70] on div "Choose a Statement" at bounding box center [660, 71] width 310 height 7
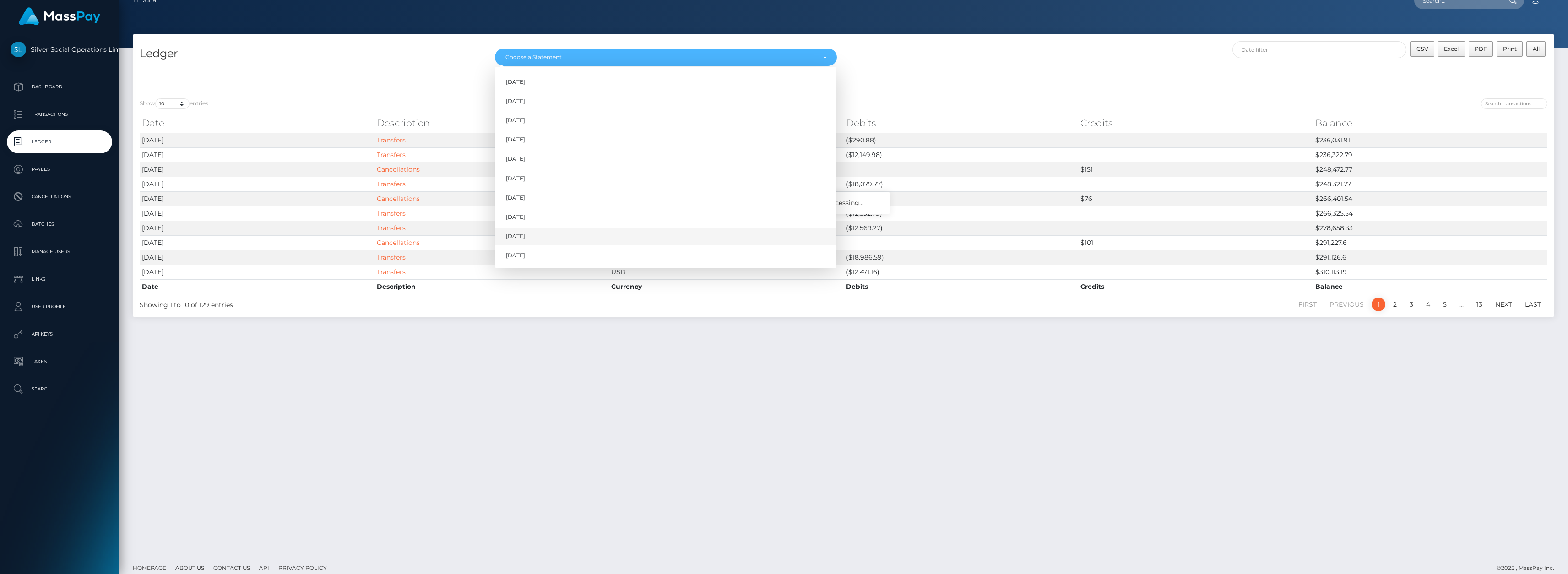
scroll to position [24, 0]
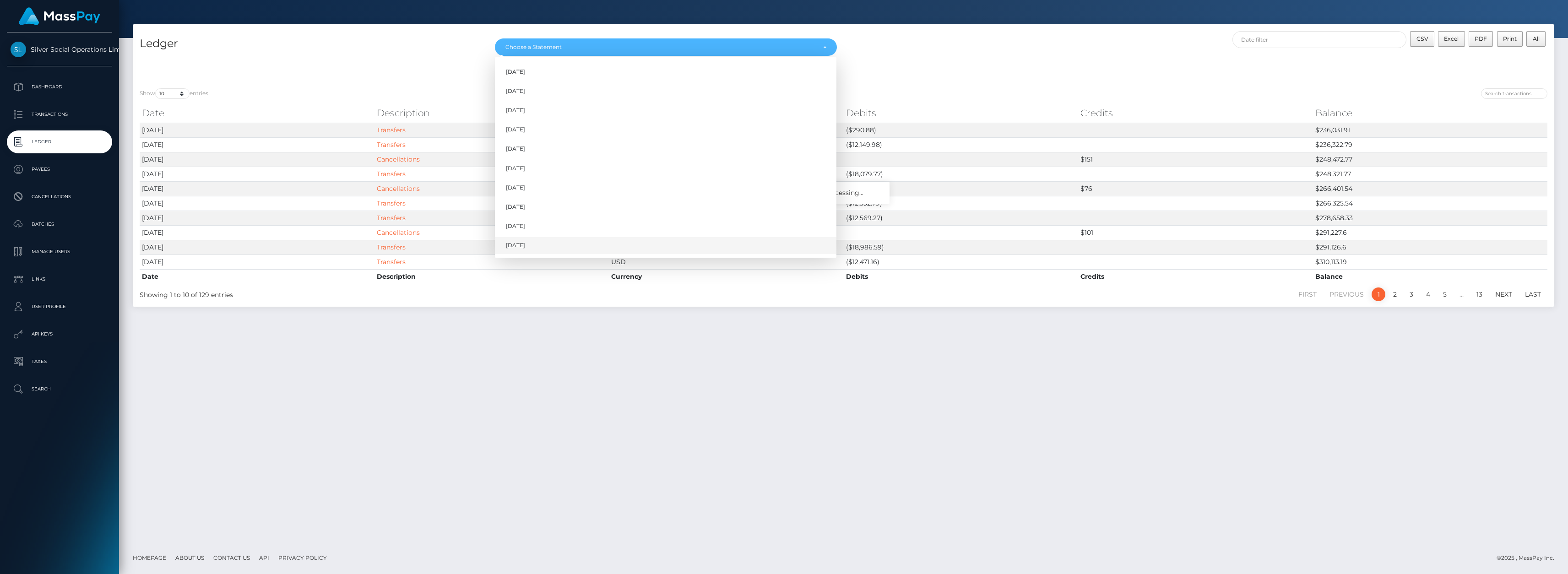
click at [535, 246] on link "Oct 2025" at bounding box center [665, 246] width 342 height 17
select select "Oct 2025"
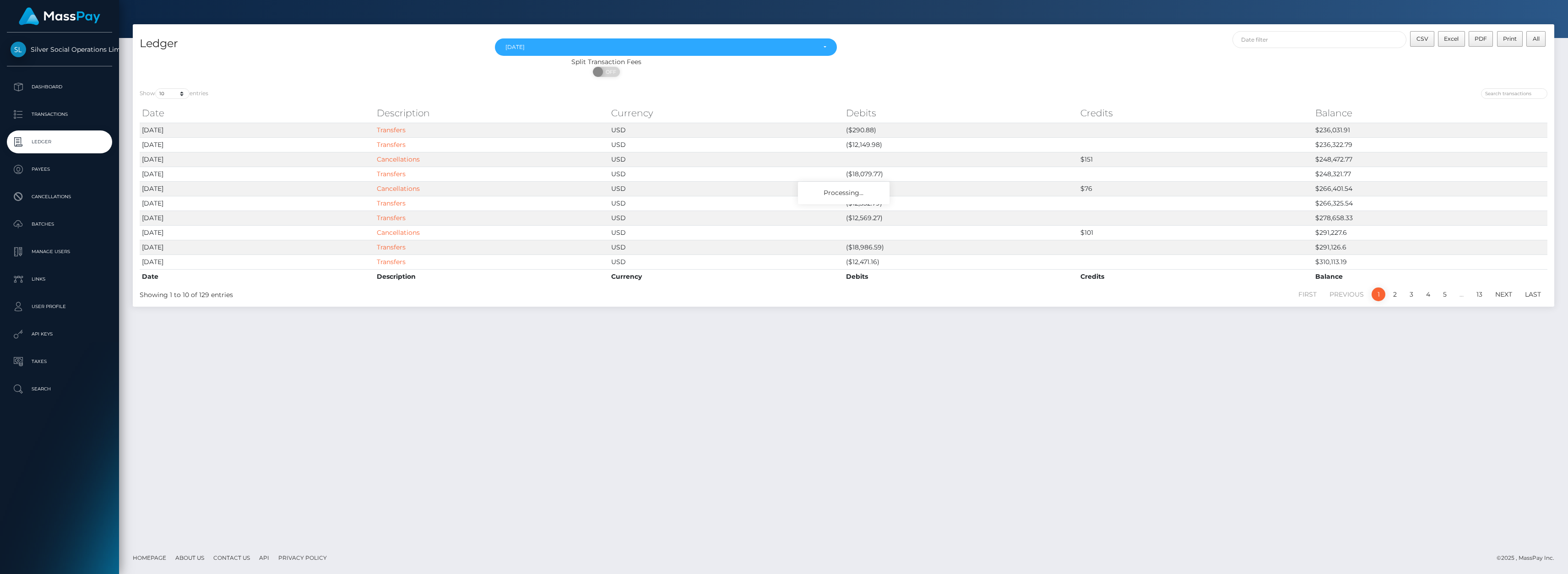
click at [1001, 389] on div "Ledger Jan 2025 Feb 2025 Mar 2025 Apr 2025 May 2025 Jun 2025 Jul 2025 Aug 2025 …" at bounding box center [844, 283] width 1449 height 518
click at [1376, 45] on input "text" at bounding box center [1319, 40] width 174 height 17
click at [1440, 176] on button "Apply" at bounding box center [1439, 174] width 24 height 11
type input "10/01/2025 - 10/10/2025"
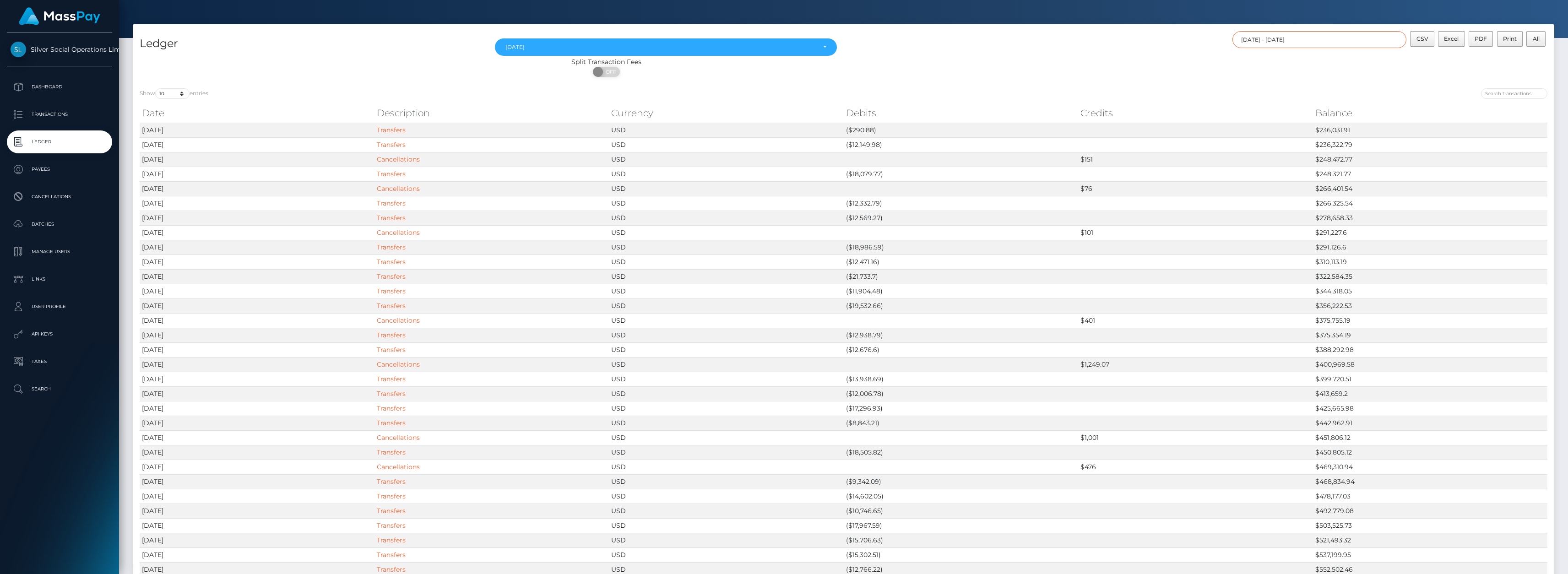
click at [1355, 41] on input "10/01/2025 - 10/10/2025" at bounding box center [1319, 40] width 174 height 17
click at [1441, 172] on button "Apply" at bounding box center [1439, 174] width 24 height 11
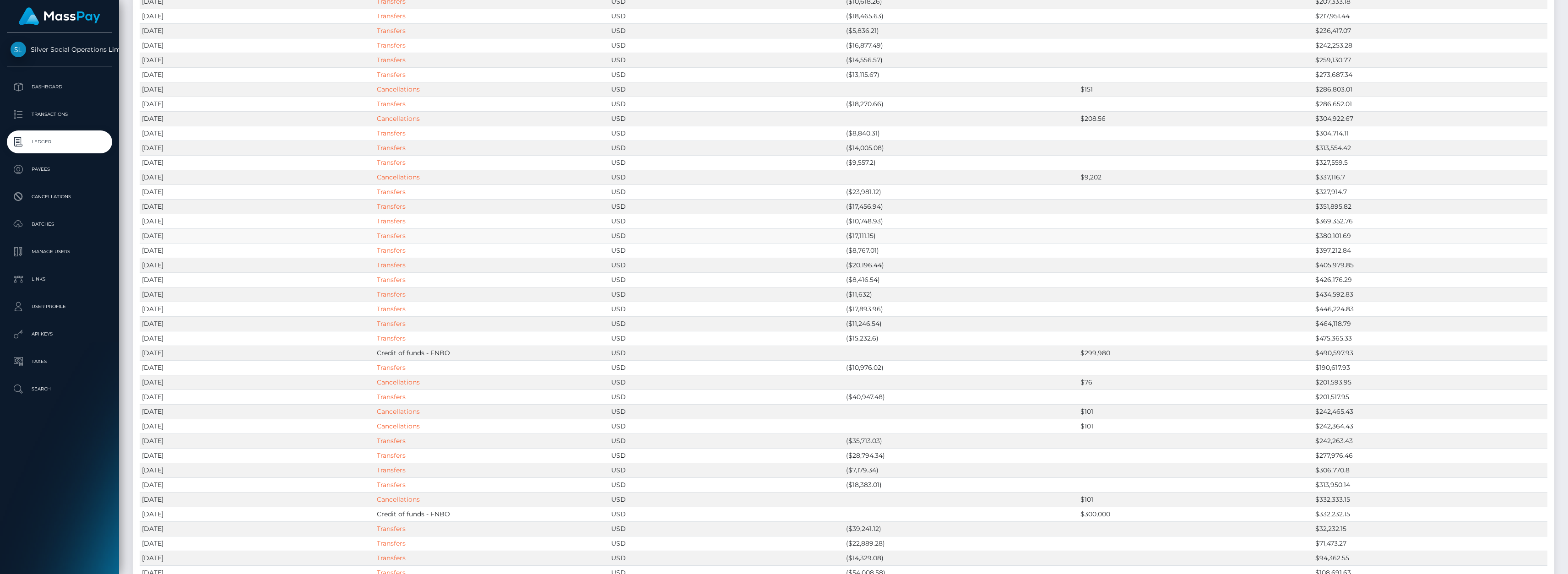
scroll to position [1260, 0]
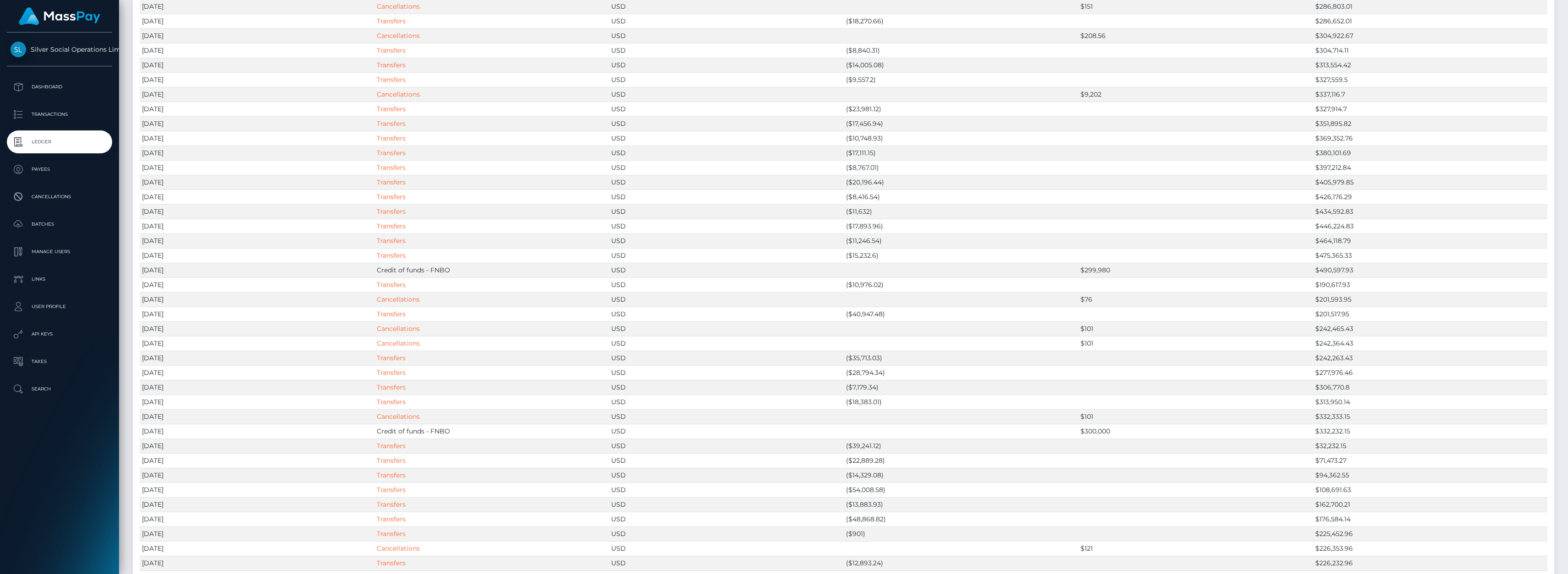
drag, startPoint x: 72, startPoint y: 119, endPoint x: 68, endPoint y: 127, distance: 8.9
click at [72, 119] on p "Transactions" at bounding box center [59, 114] width 98 height 13
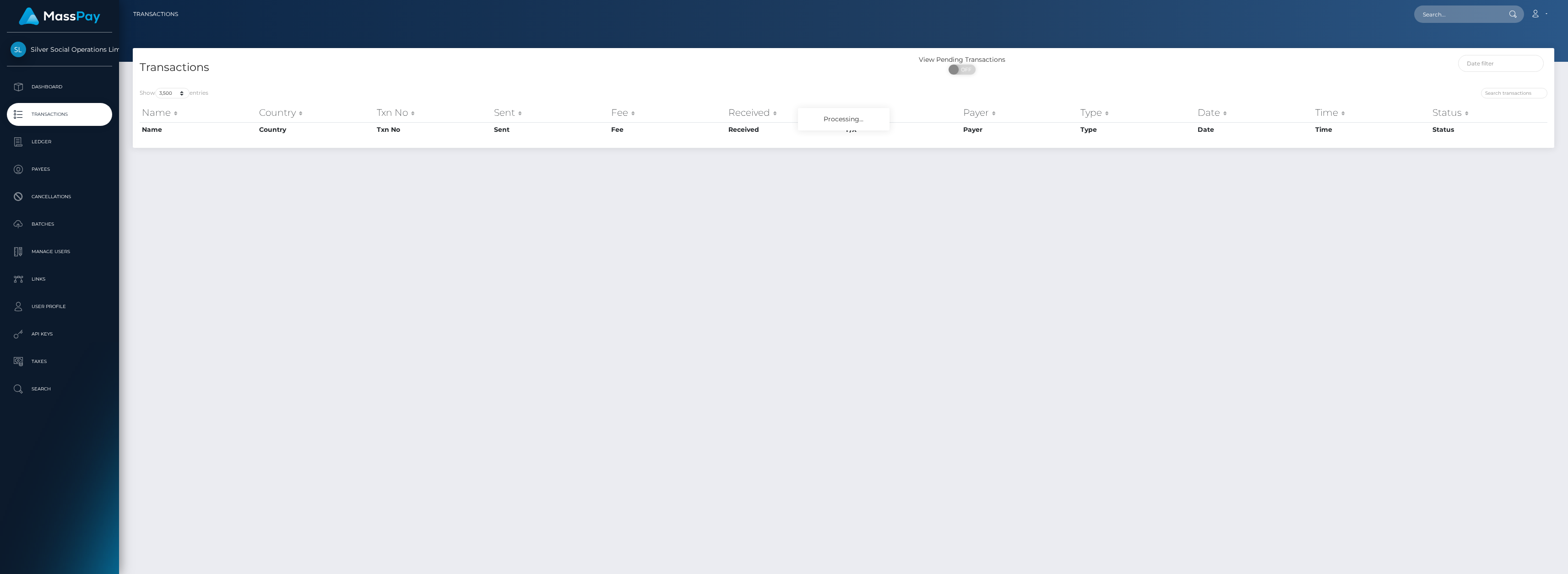
select select "3500"
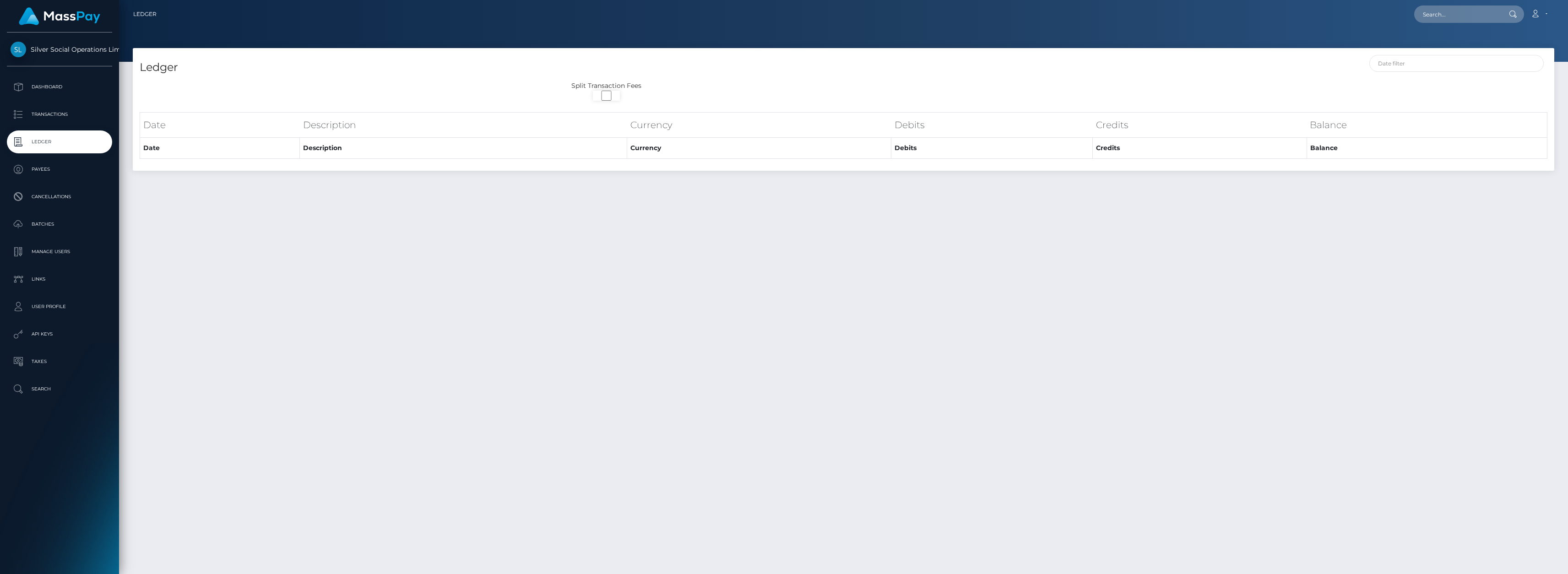
select select
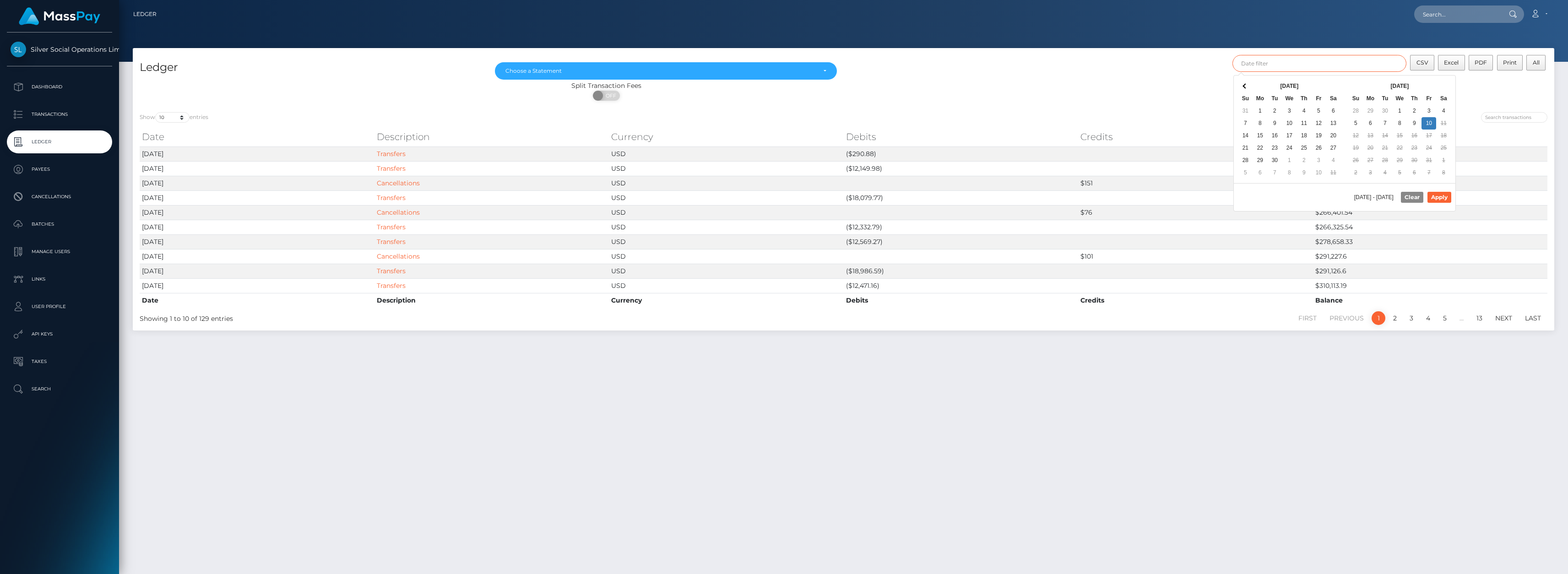
click at [1379, 63] on input "text" at bounding box center [1319, 64] width 174 height 17
click at [1435, 197] on button "Apply" at bounding box center [1439, 197] width 24 height 11
type input "[DATE] - [DATE]"
click at [1540, 63] on button "All" at bounding box center [1536, 62] width 19 height 15
click at [1424, 63] on span "CSV" at bounding box center [1422, 62] width 12 height 7
